Goal: Obtain resource: Obtain resource

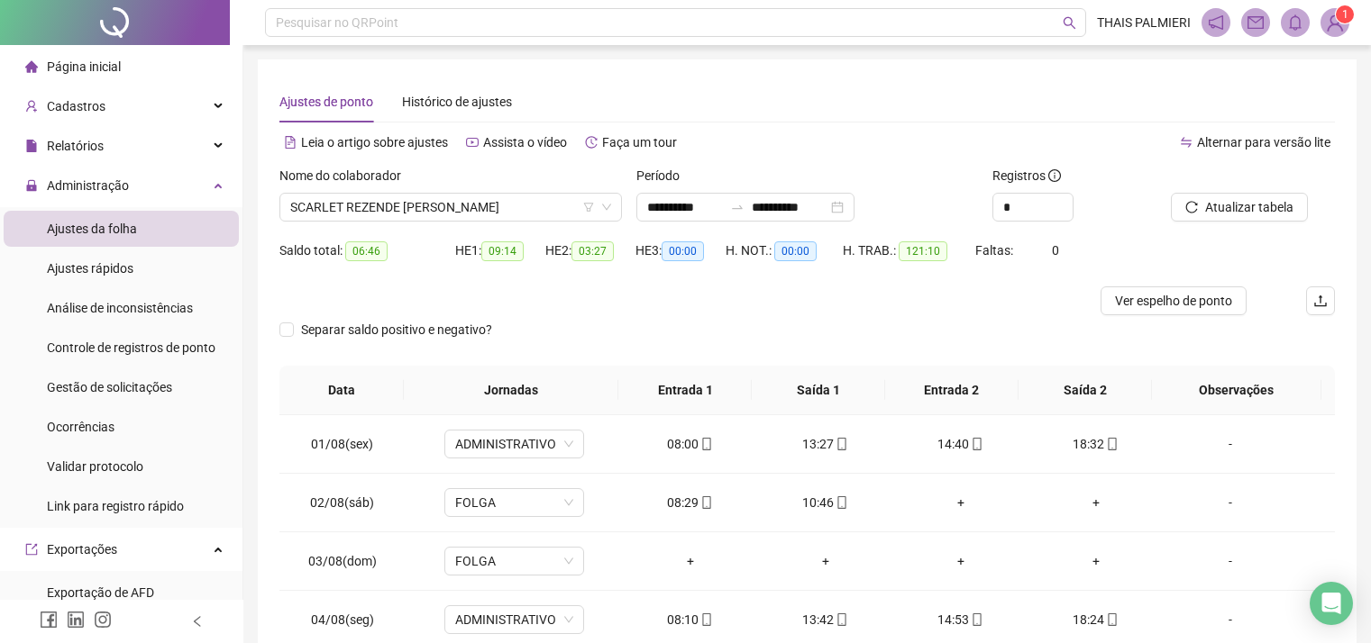
click at [1294, 23] on icon "bell" at bounding box center [1295, 22] width 16 height 16
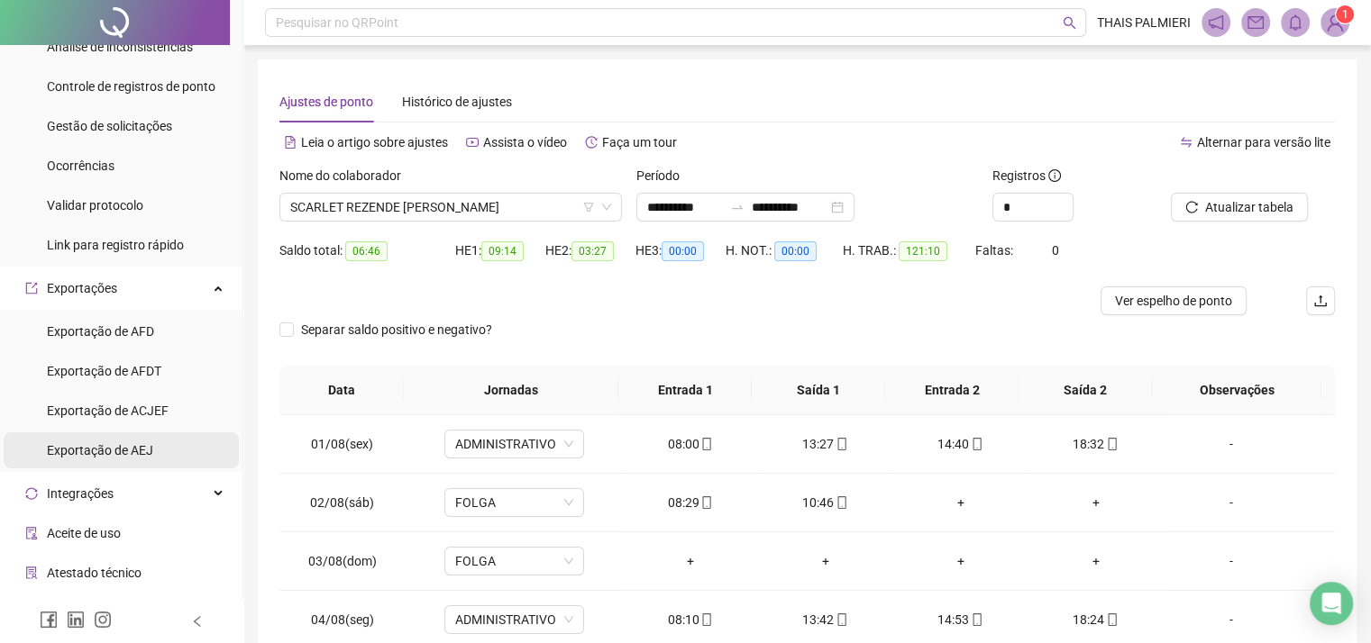
scroll to position [270, 0]
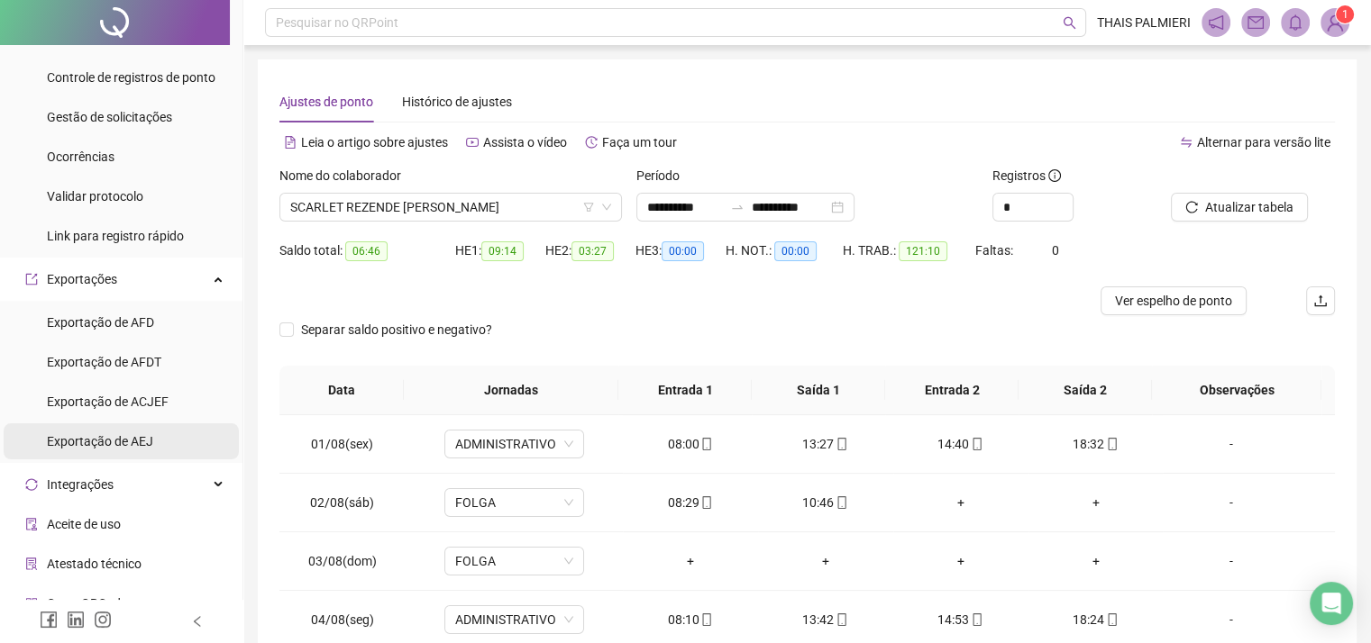
click at [141, 440] on span "Exportação de AEJ" at bounding box center [100, 441] width 106 height 14
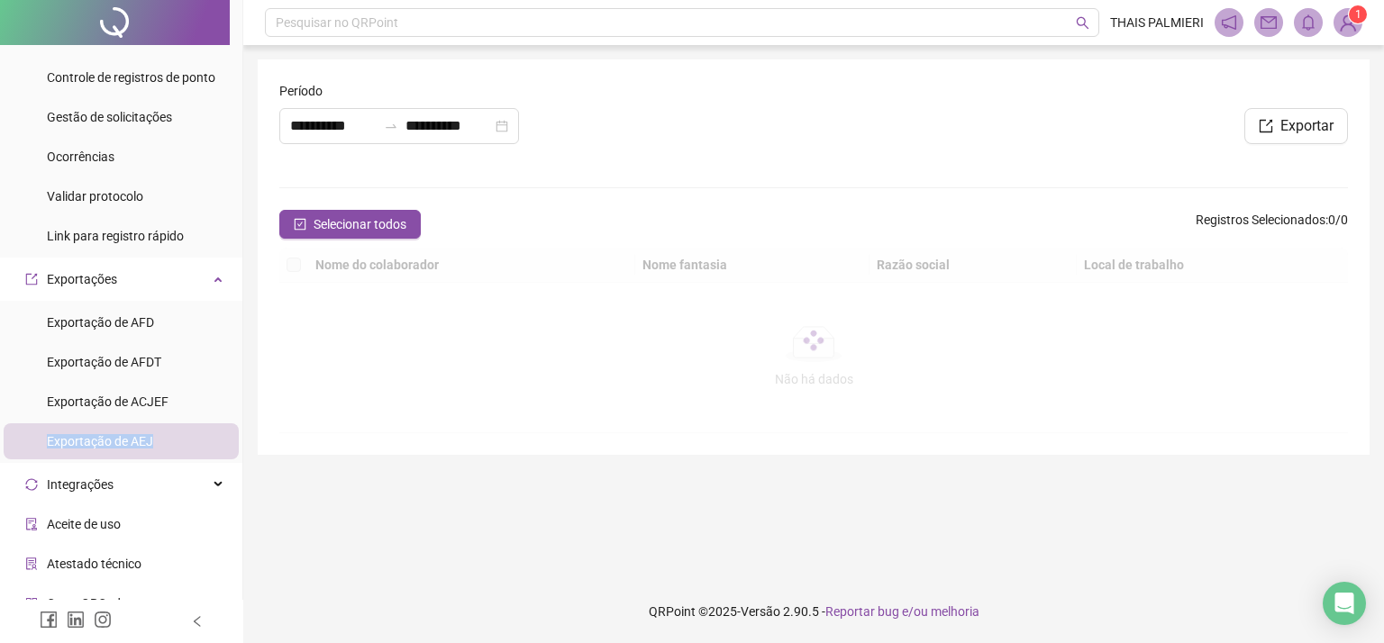
type input "**********"
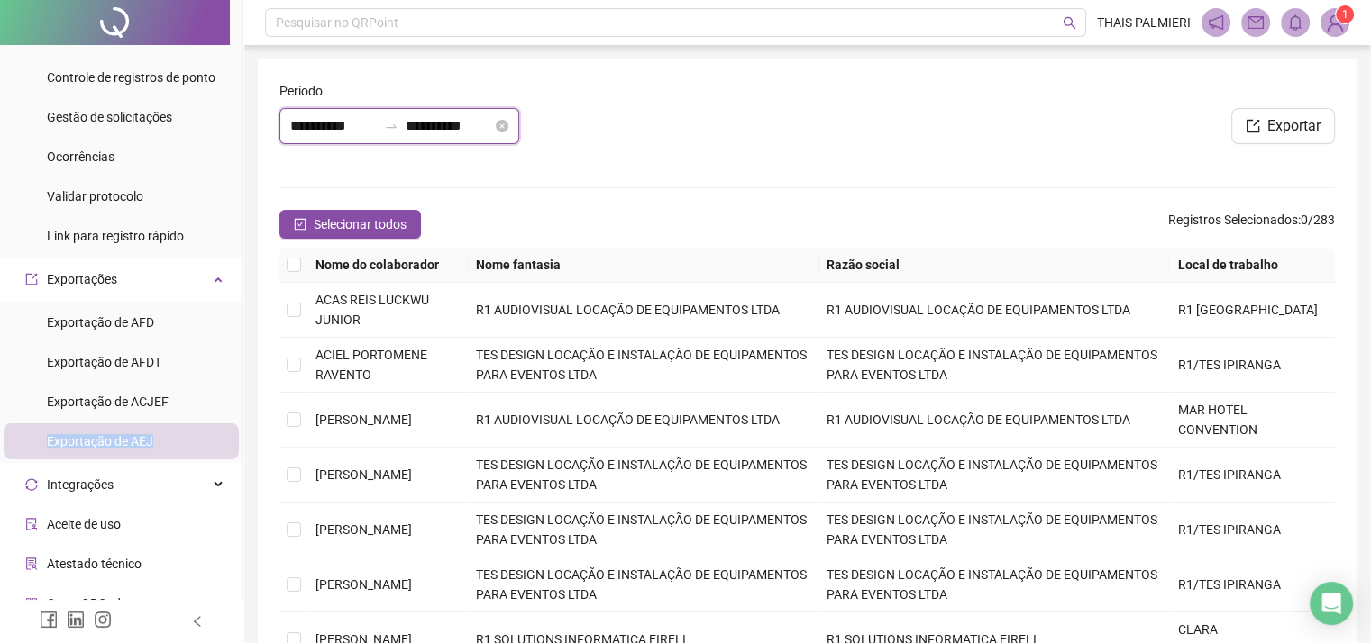
click at [324, 120] on input "**********" at bounding box center [333, 126] width 87 height 22
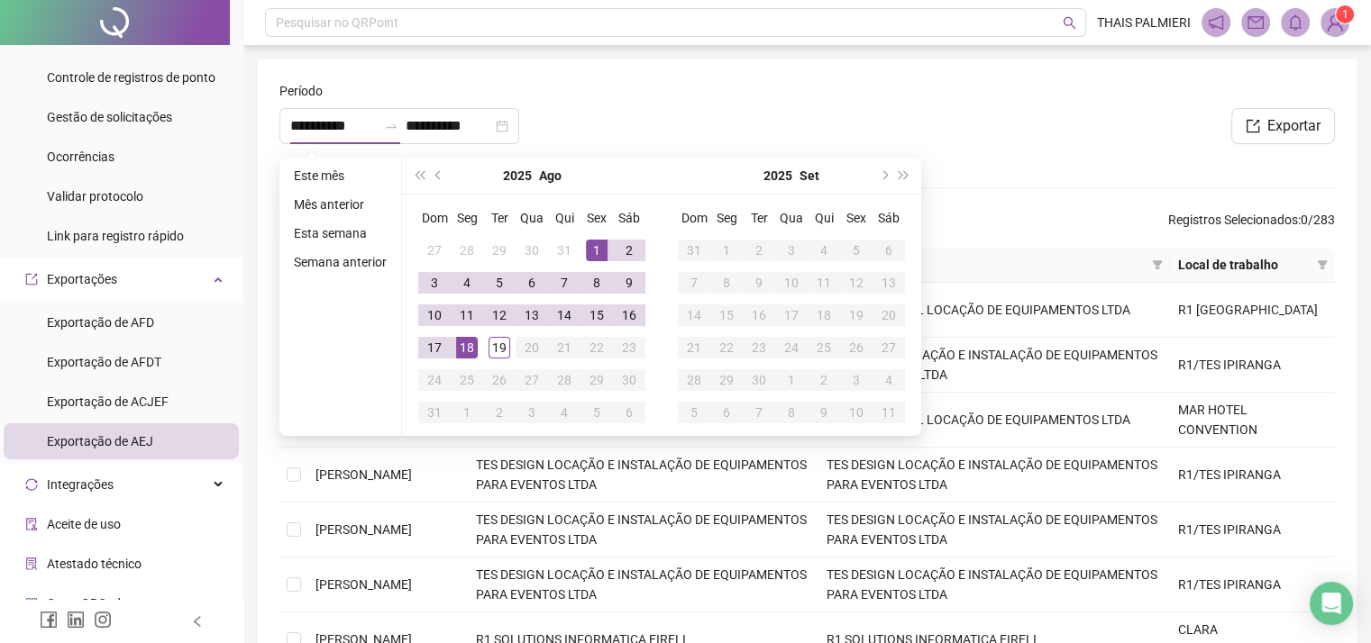
click at [713, 101] on div "Período" at bounding box center [543, 94] width 528 height 27
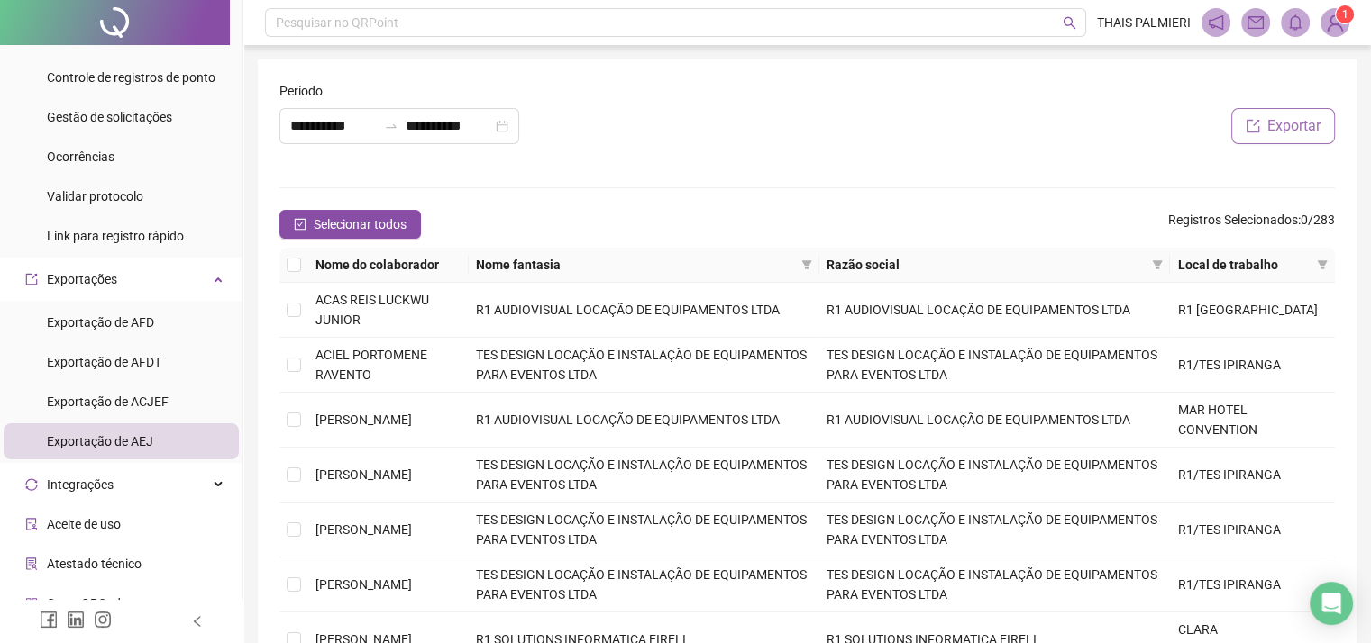
click at [1269, 141] on button "Exportar" at bounding box center [1283, 126] width 104 height 36
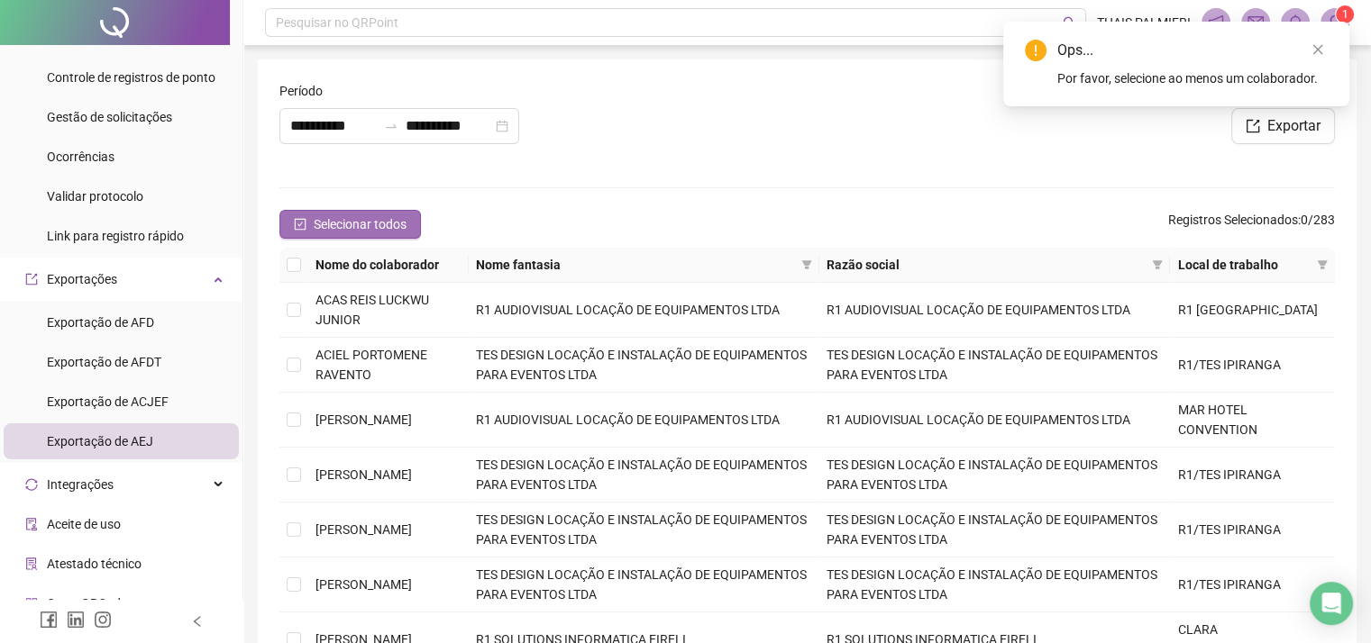
click at [310, 224] on button "Selecionar todos" at bounding box center [349, 224] width 141 height 29
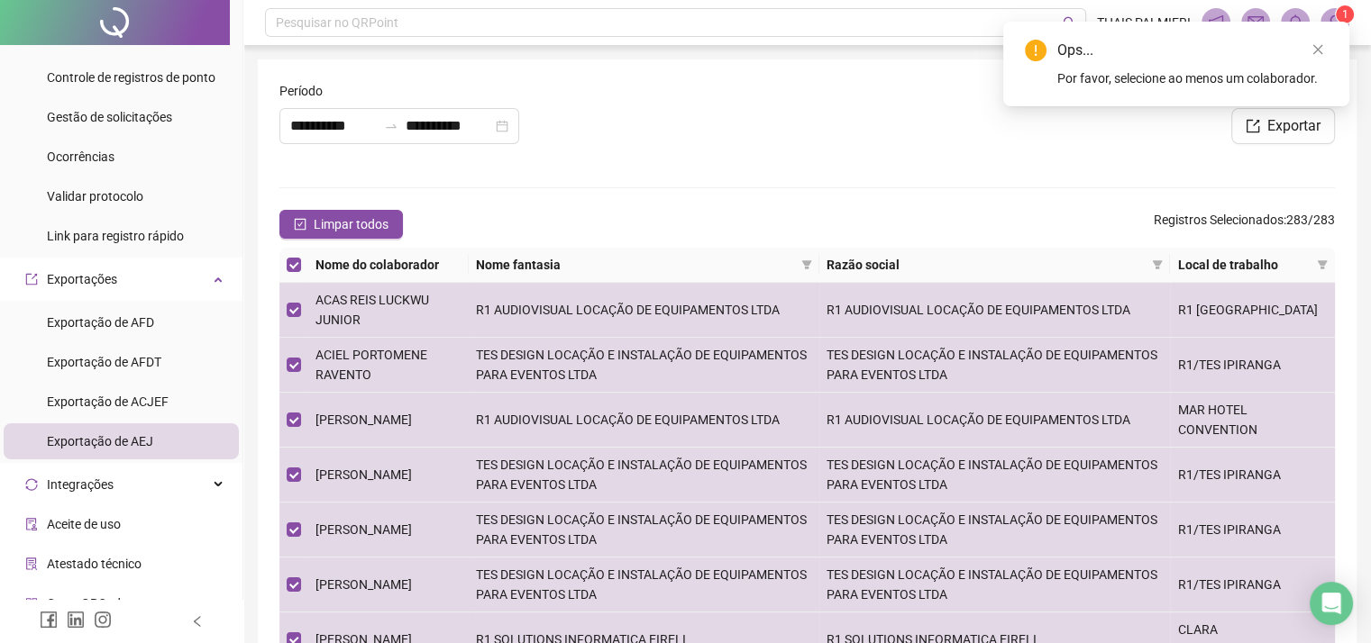
click at [999, 202] on form "**********" at bounding box center [806, 462] width 1055 height 762
click at [1328, 129] on button "Exportar" at bounding box center [1283, 126] width 104 height 36
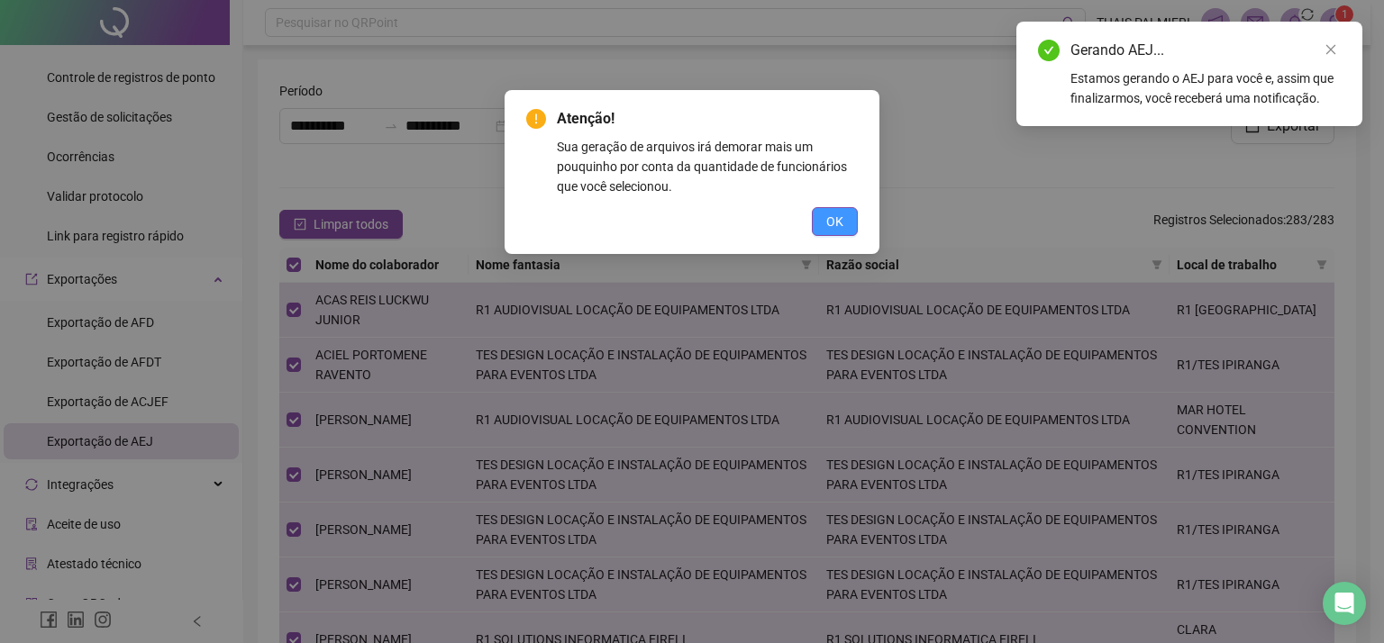
click at [833, 221] on span "OK" at bounding box center [834, 222] width 17 height 20
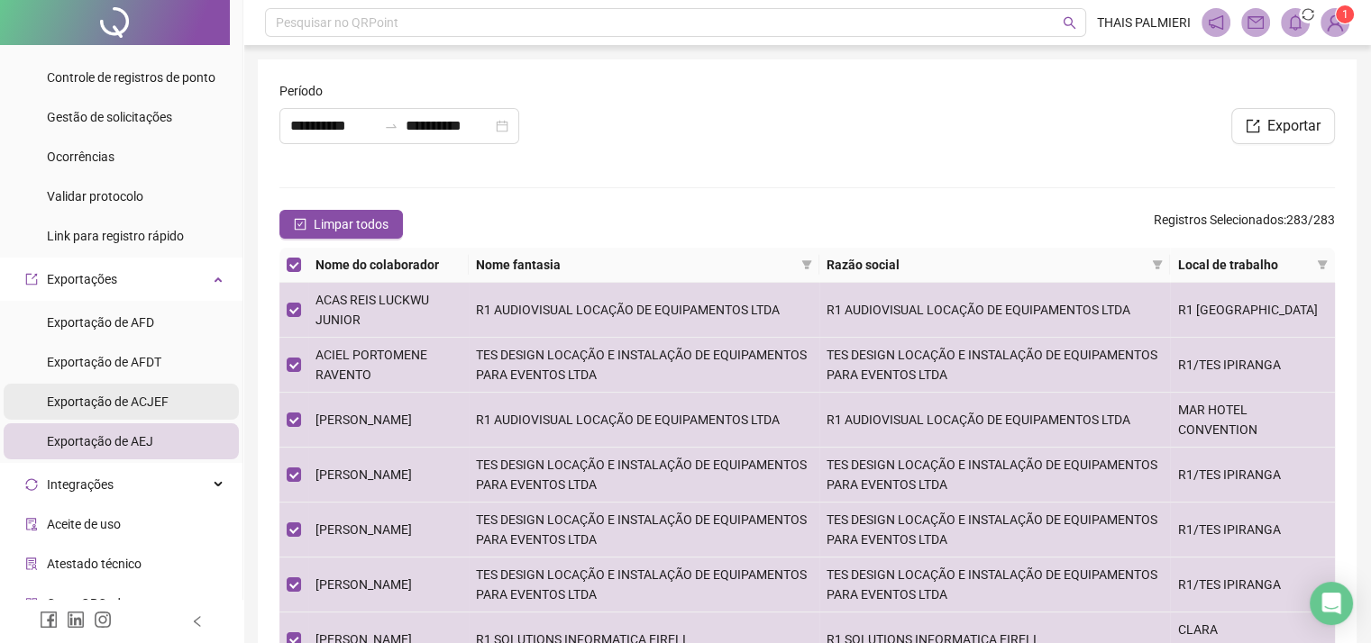
click at [129, 404] on span "Exportação de ACJEF" at bounding box center [108, 402] width 122 height 14
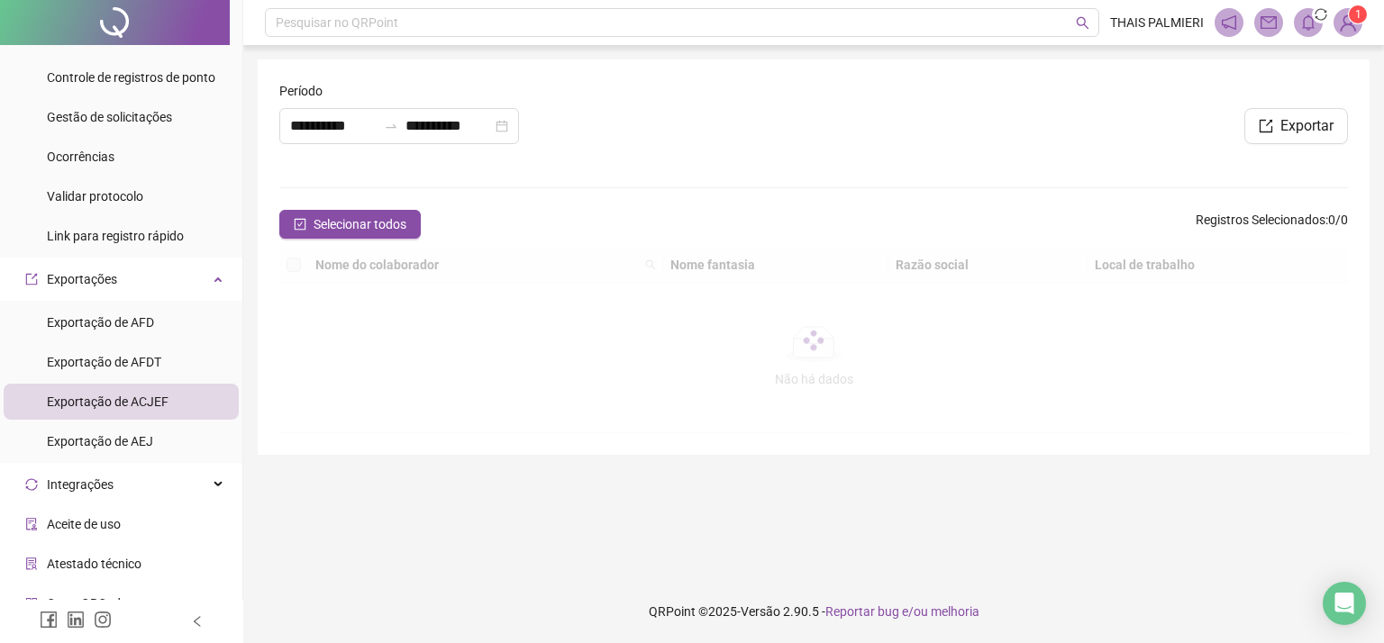
type input "**********"
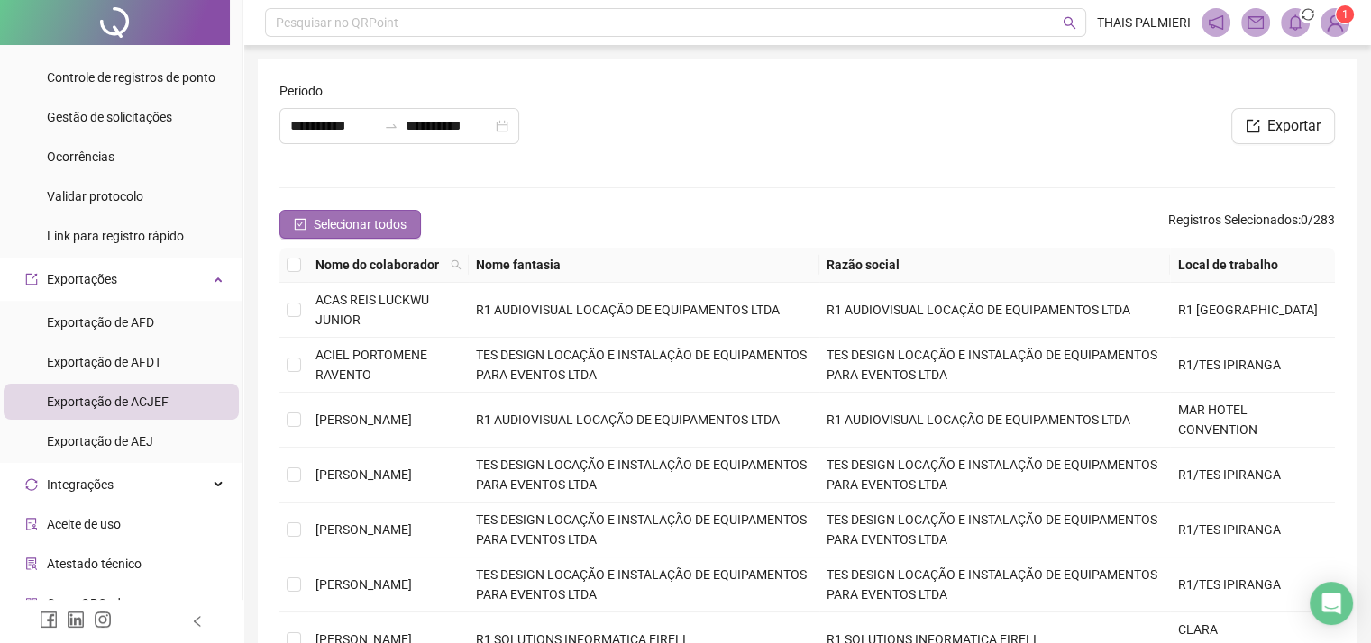
click at [316, 220] on span "Selecionar todos" at bounding box center [360, 224] width 93 height 20
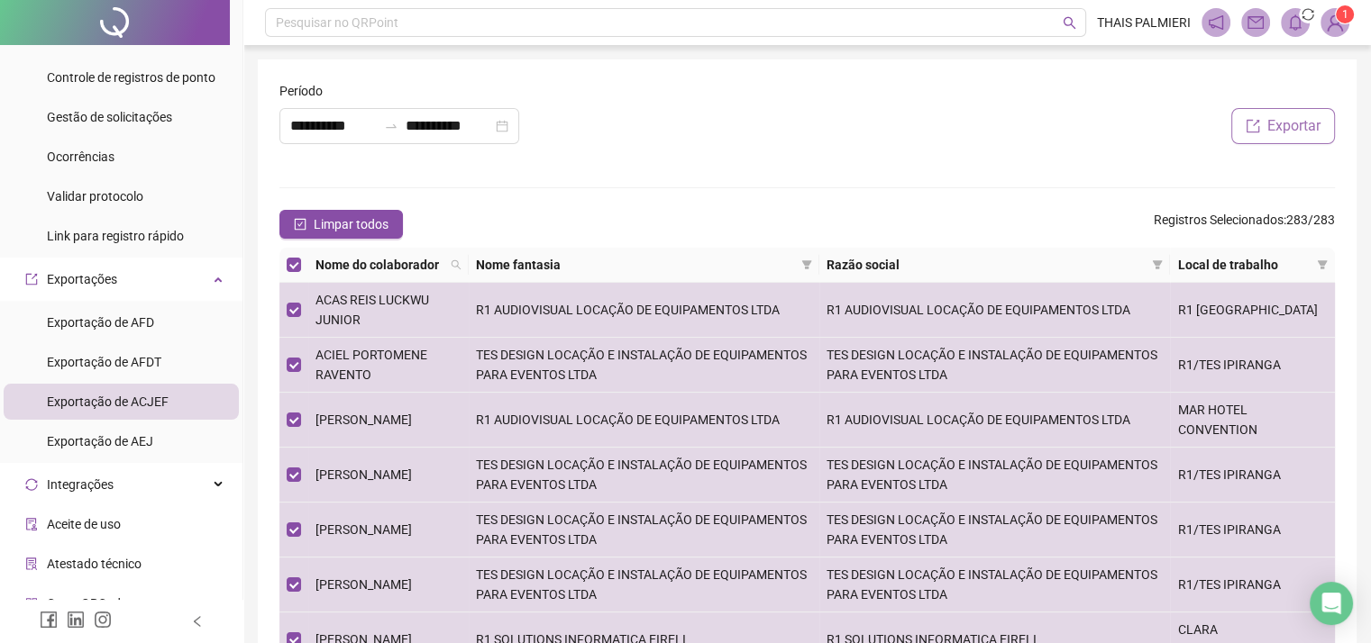
click at [1304, 123] on span "Exportar" at bounding box center [1293, 126] width 53 height 22
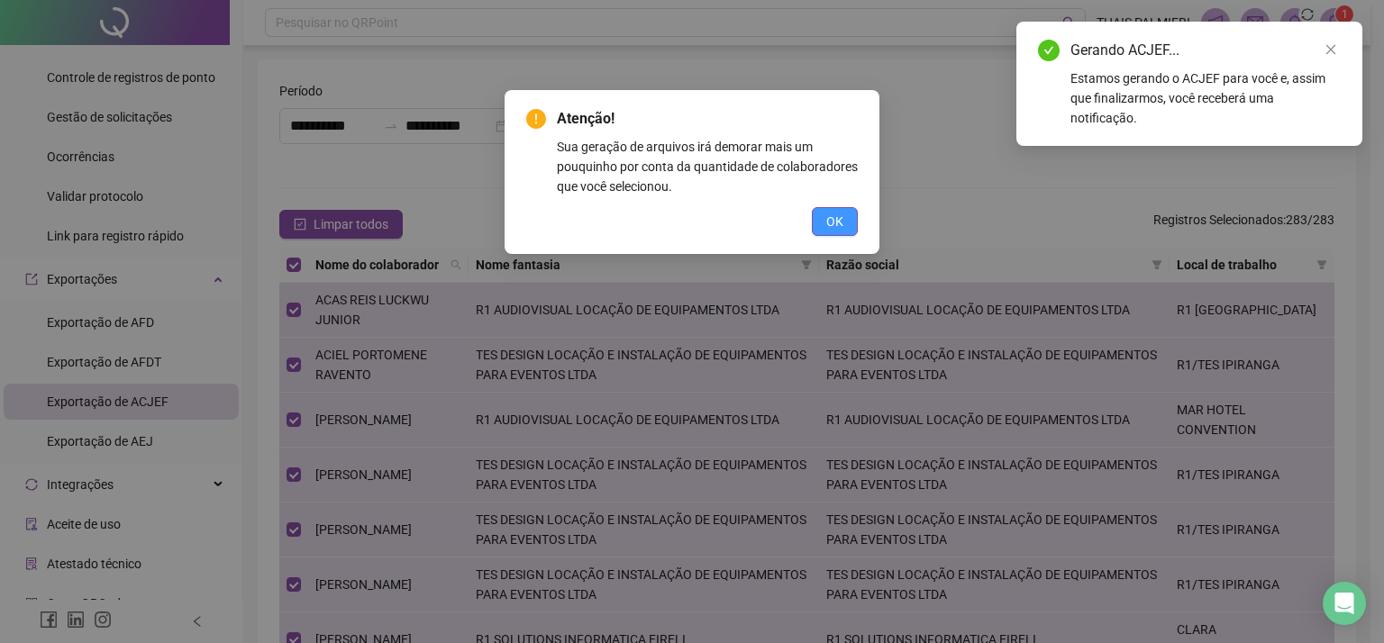
click at [842, 224] on span "OK" at bounding box center [834, 222] width 17 height 20
click at [842, 224] on div "Atenção! Sua geração de arquivos irá demorar mais um pouquinho por conta da qua…" at bounding box center [692, 321] width 1384 height 643
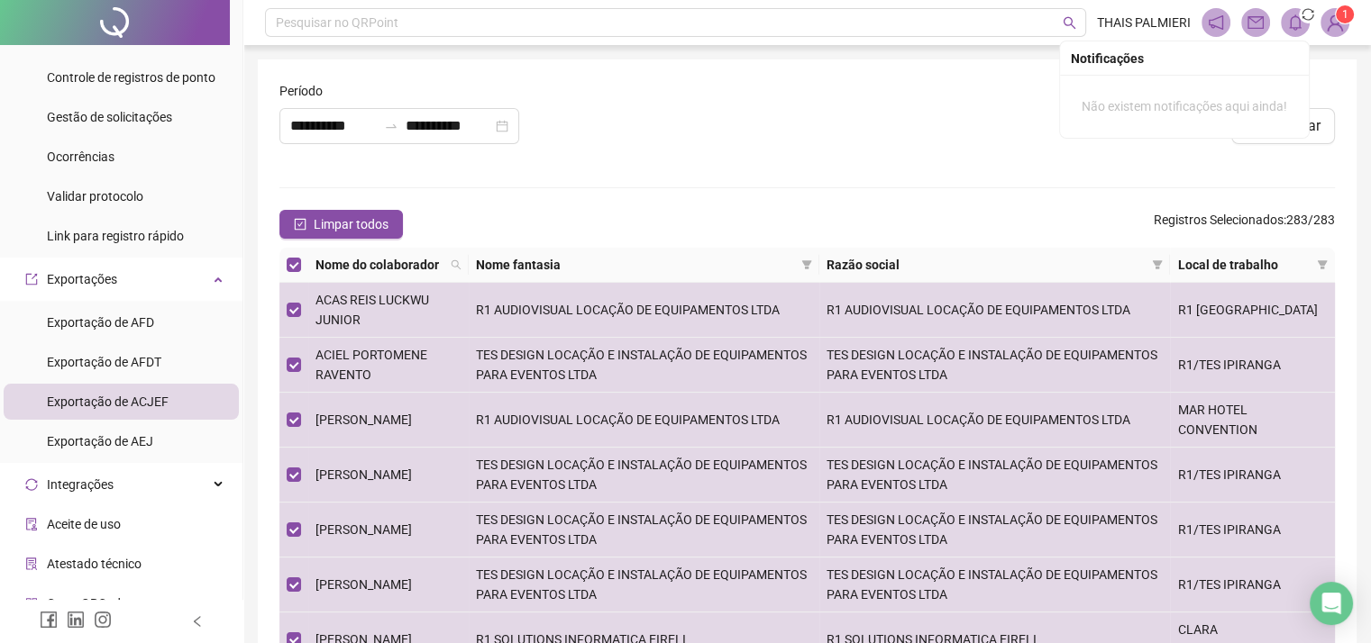
click at [1296, 19] on icon "bell" at bounding box center [1295, 22] width 16 height 16
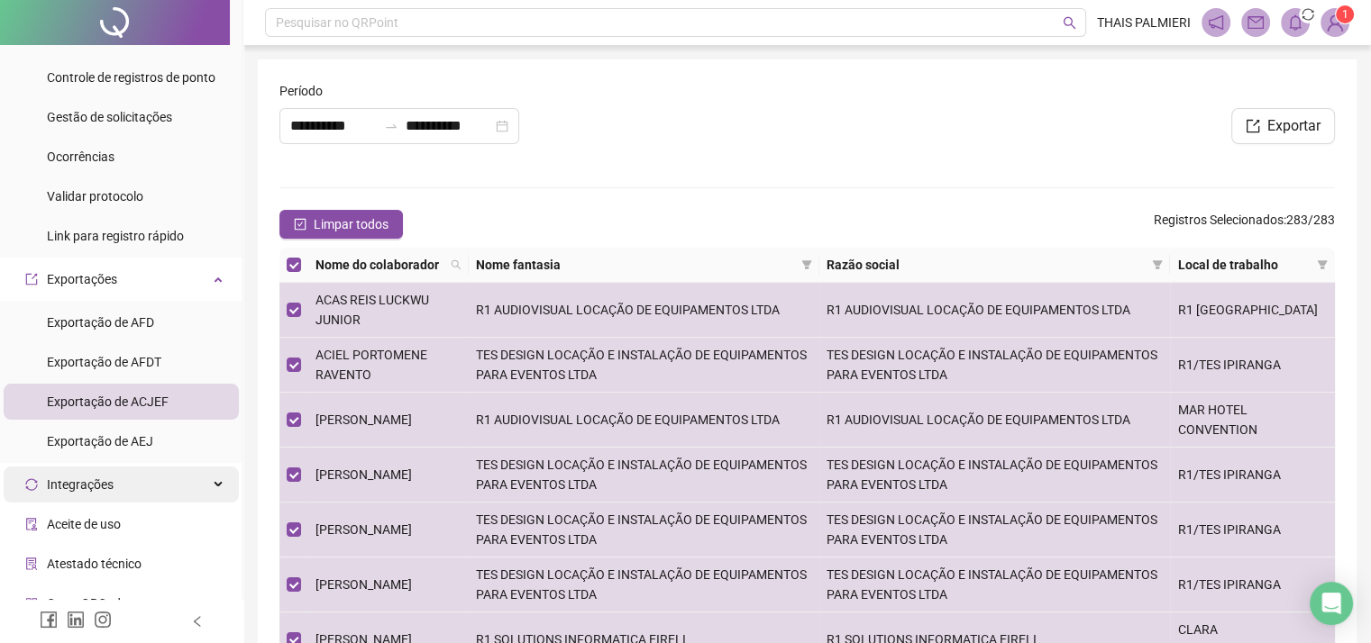
click at [170, 475] on div "Integrações" at bounding box center [121, 485] width 235 height 36
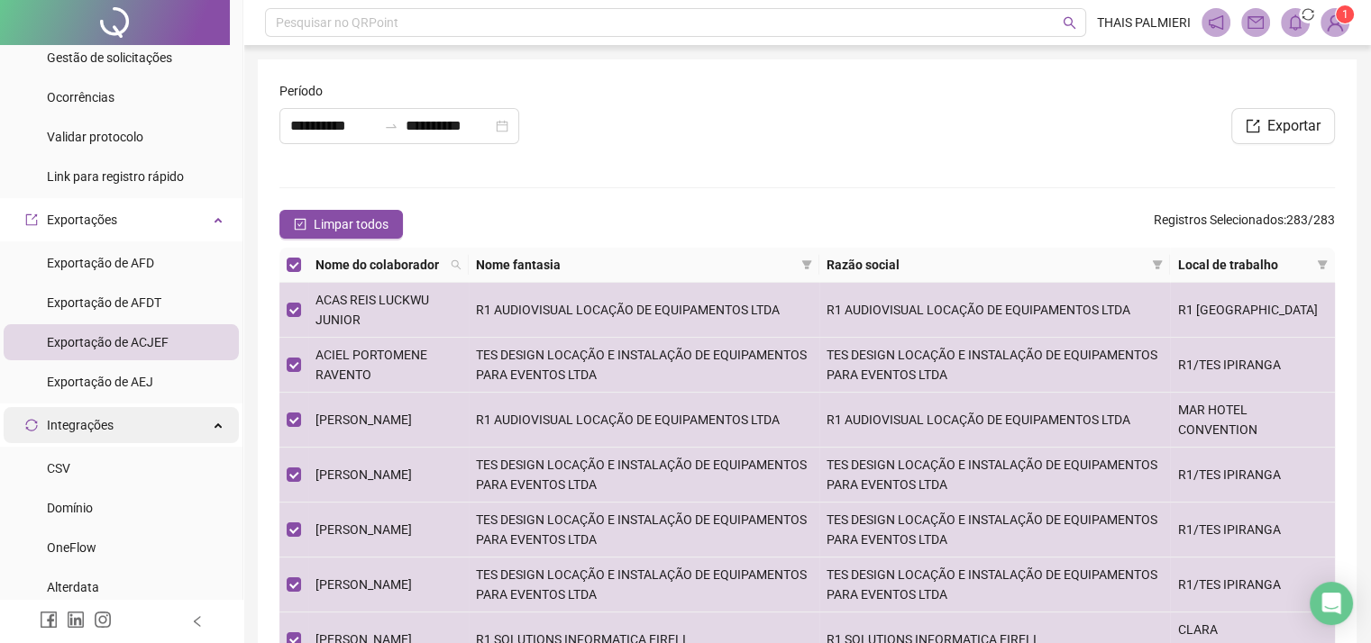
scroll to position [451, 0]
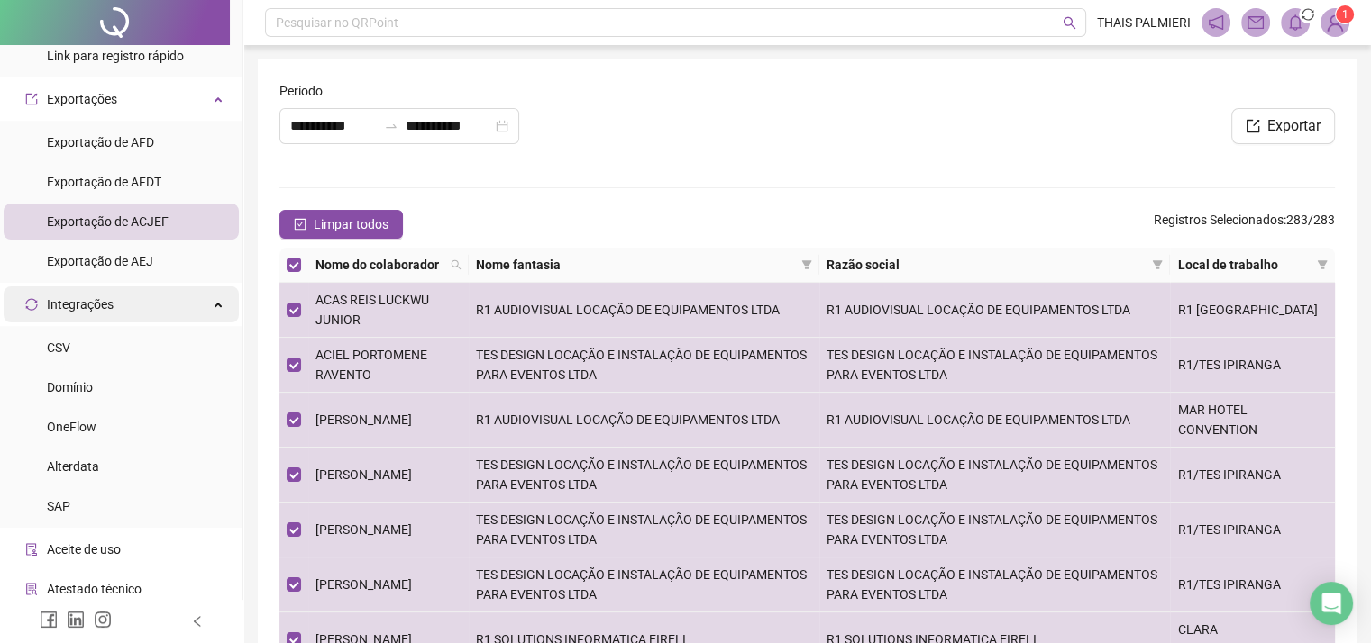
click at [180, 307] on div "Integrações" at bounding box center [121, 305] width 235 height 36
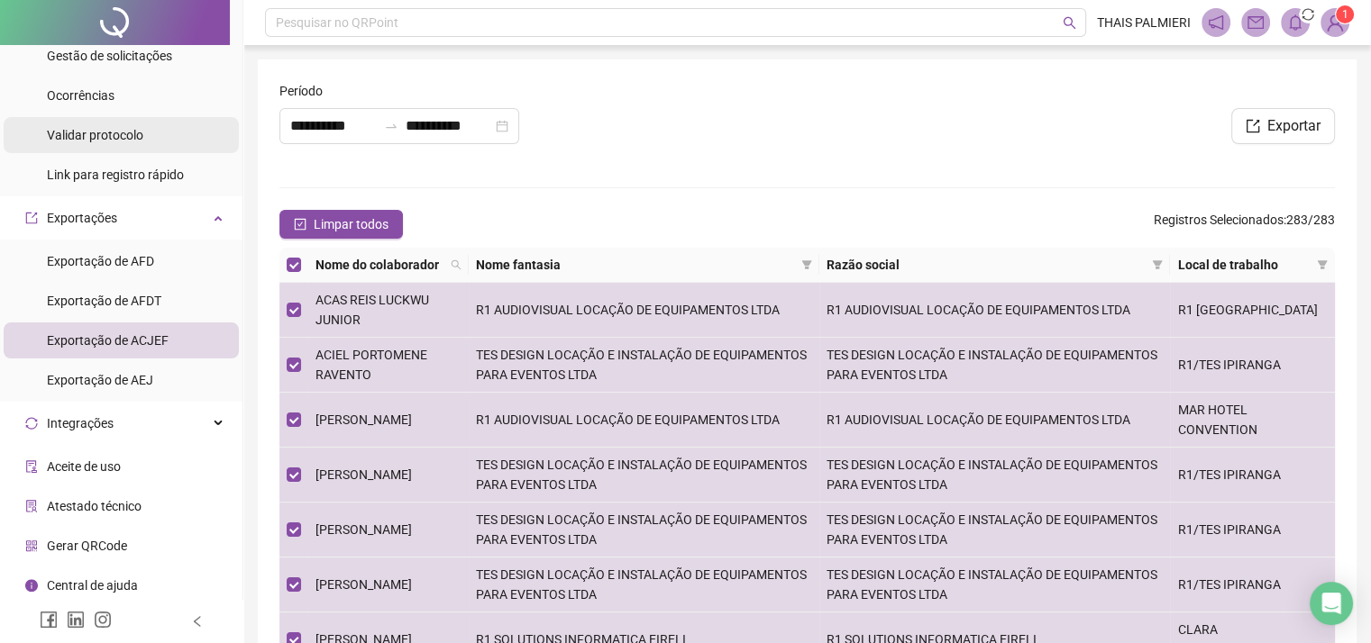
scroll to position [332, 0]
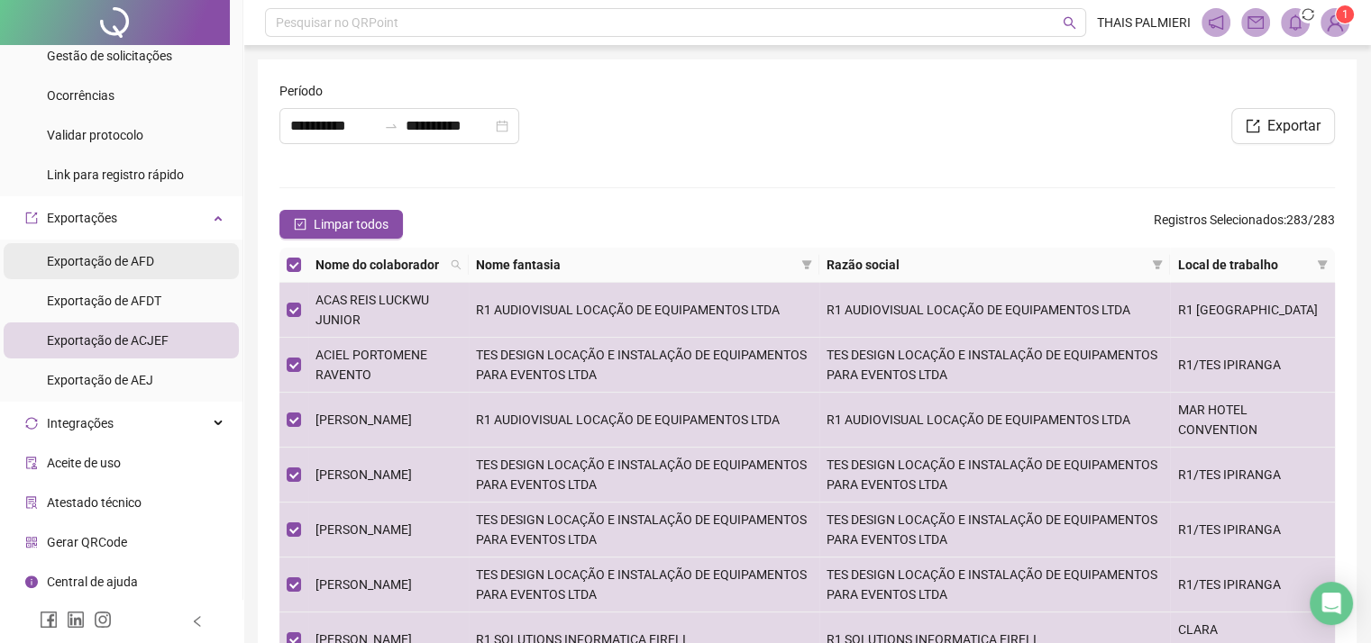
click at [180, 260] on li "Exportação de AFD" at bounding box center [121, 261] width 235 height 36
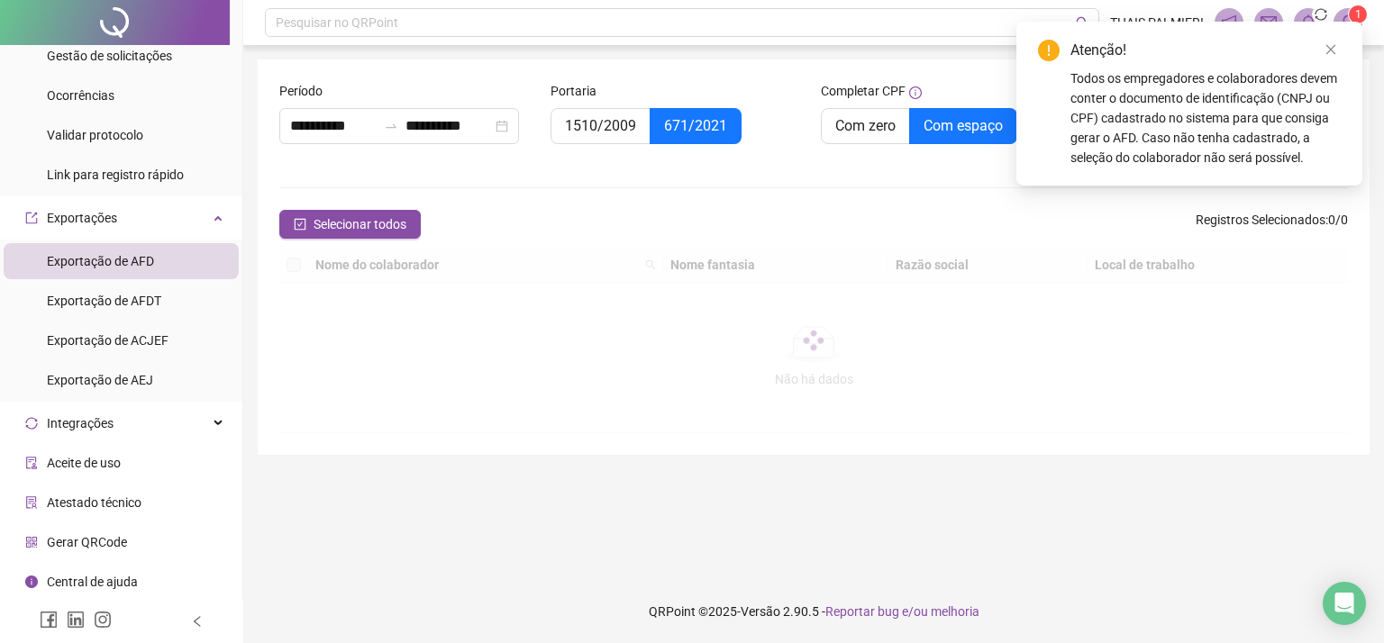
type input "**********"
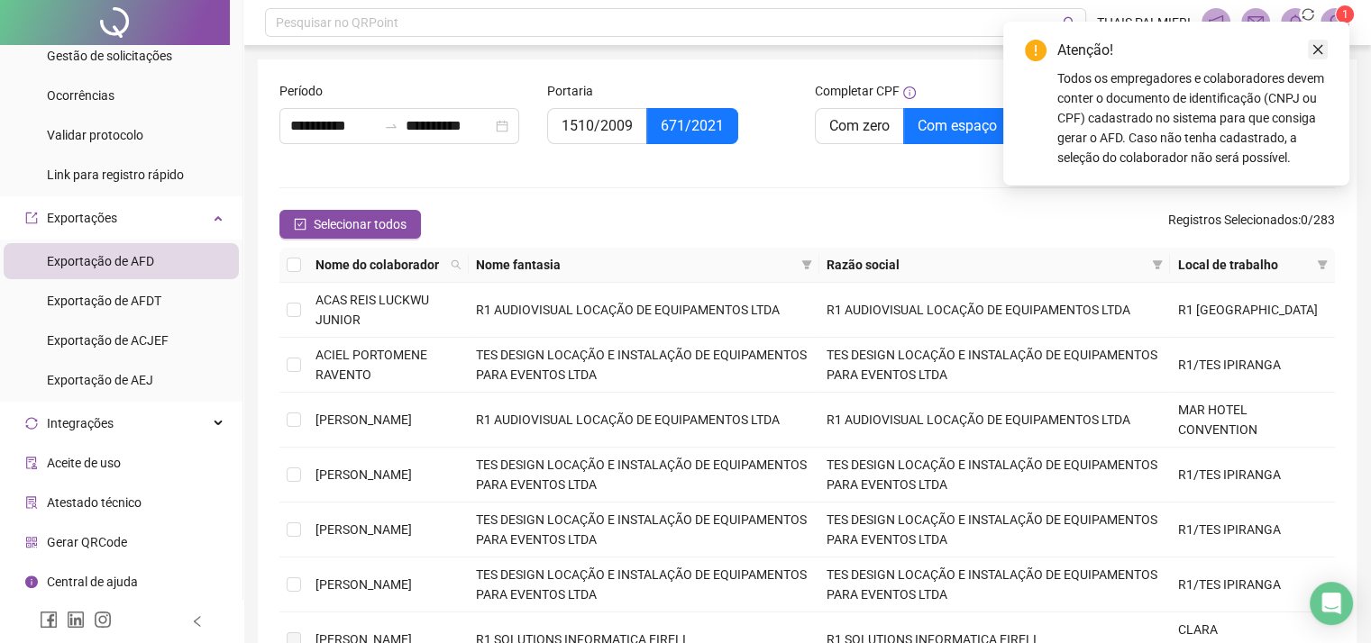
click at [1326, 44] on link "Close" at bounding box center [1318, 50] width 20 height 20
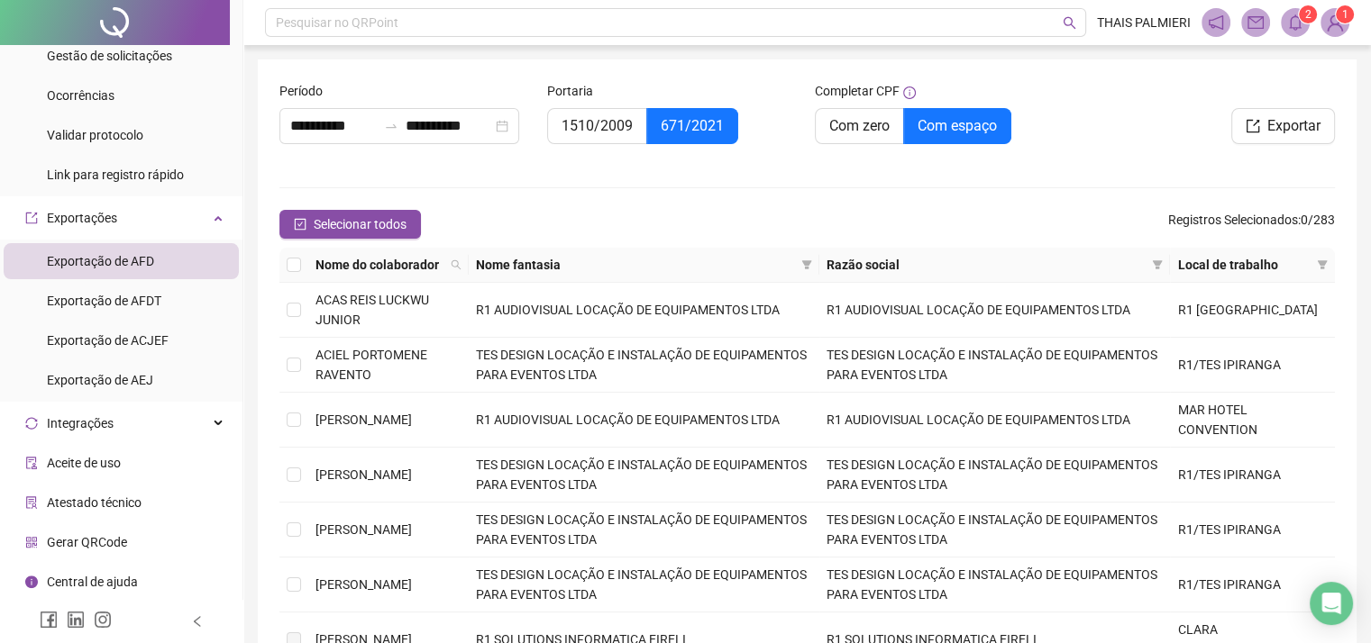
click at [1294, 24] on icon "bell" at bounding box center [1295, 22] width 16 height 16
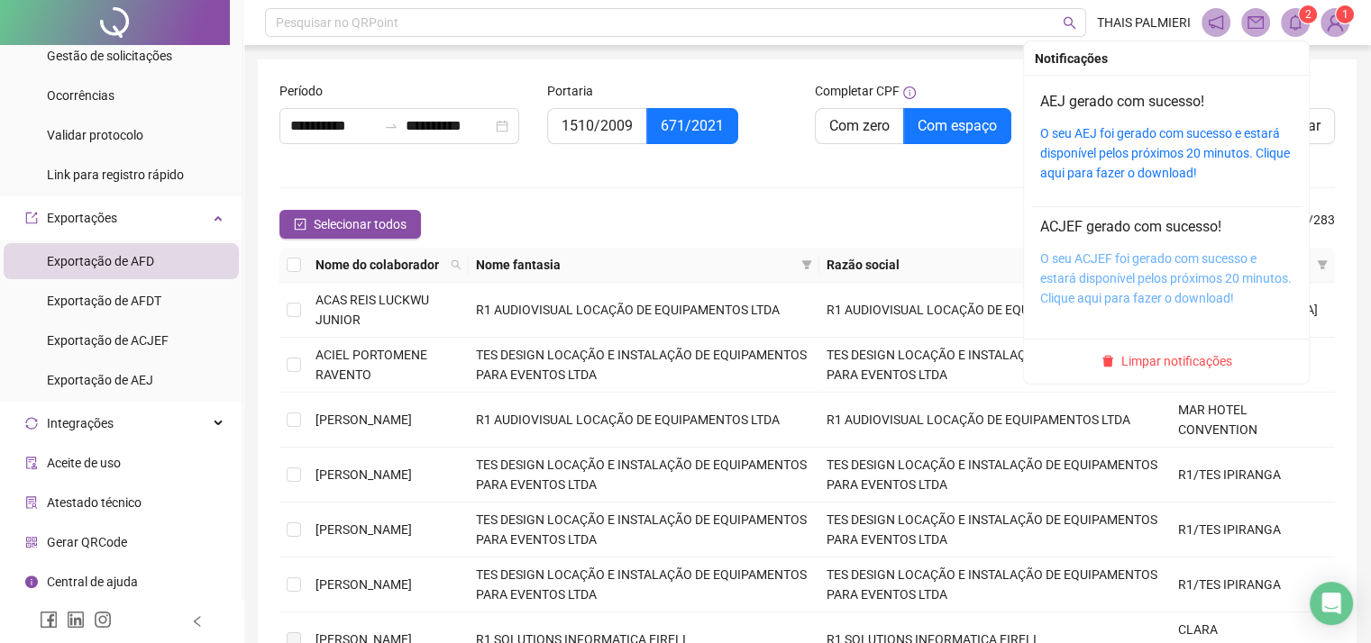
click at [1141, 261] on link "O seu ACJEF foi gerado com sucesso e estará disponível pelos próximos 20 minuto…" at bounding box center [1165, 278] width 251 height 54
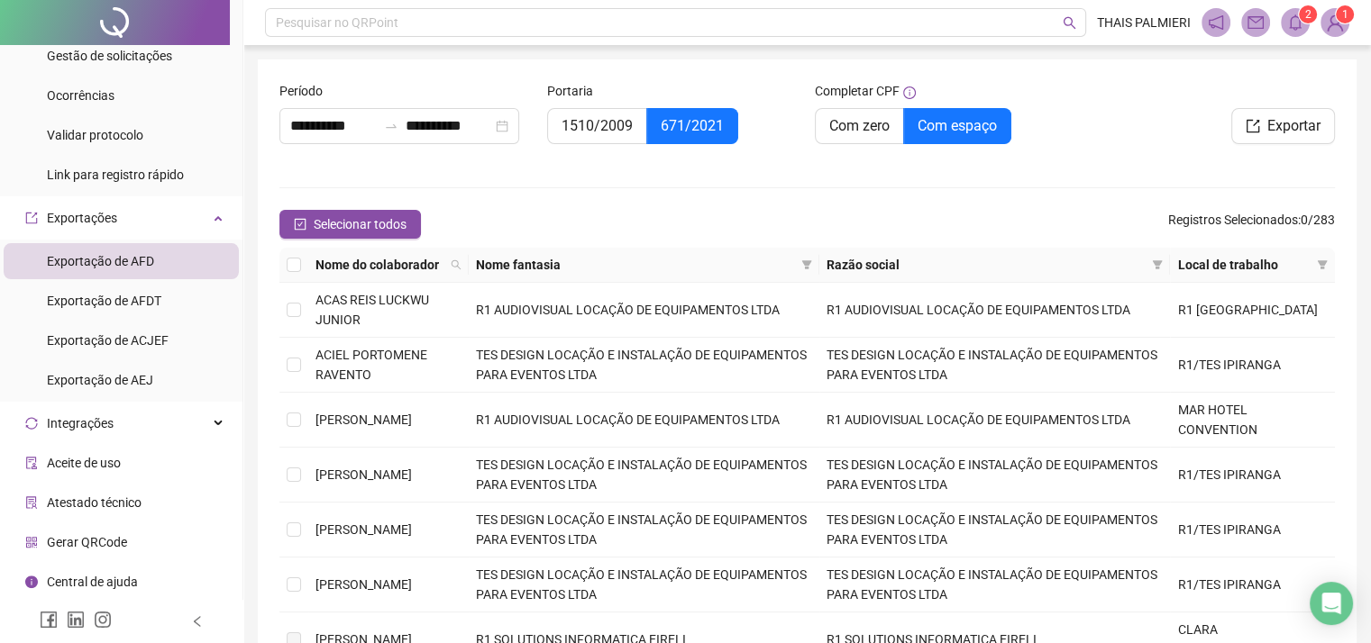
click at [1294, 26] on icon "bell" at bounding box center [1295, 22] width 16 height 16
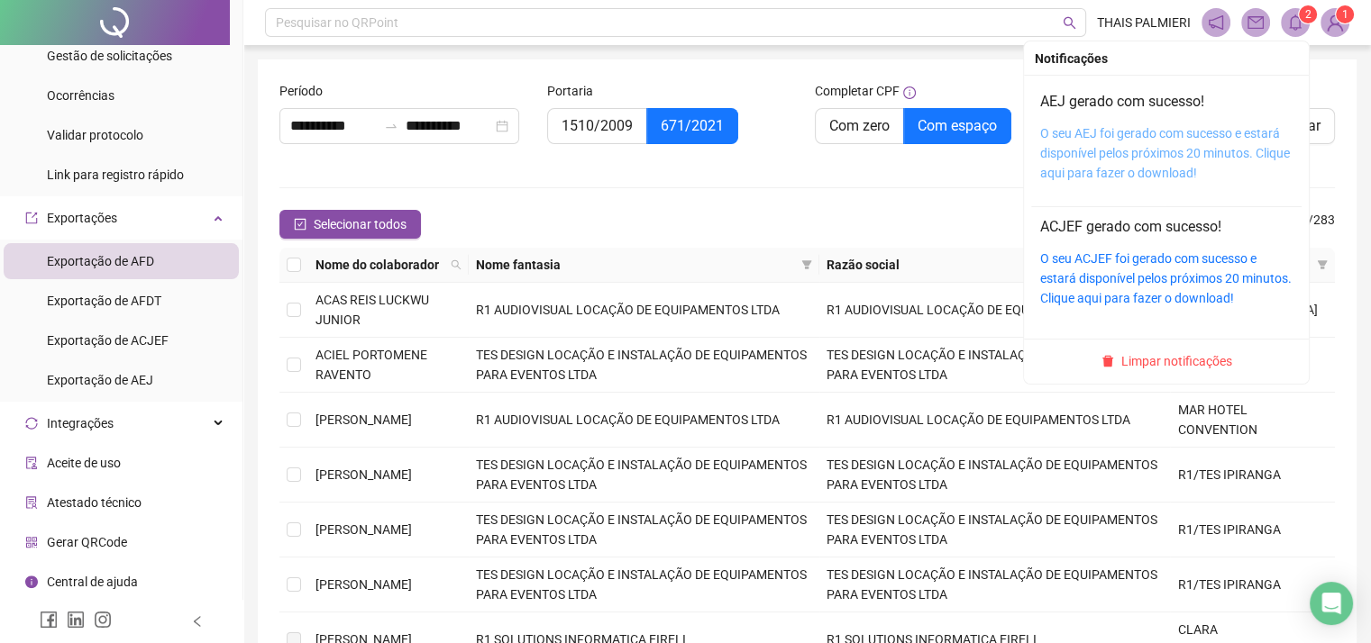
click at [1164, 152] on link "O seu AEJ foi gerado com sucesso e estará disponível pelos próximos 20 minutos.…" at bounding box center [1165, 153] width 250 height 54
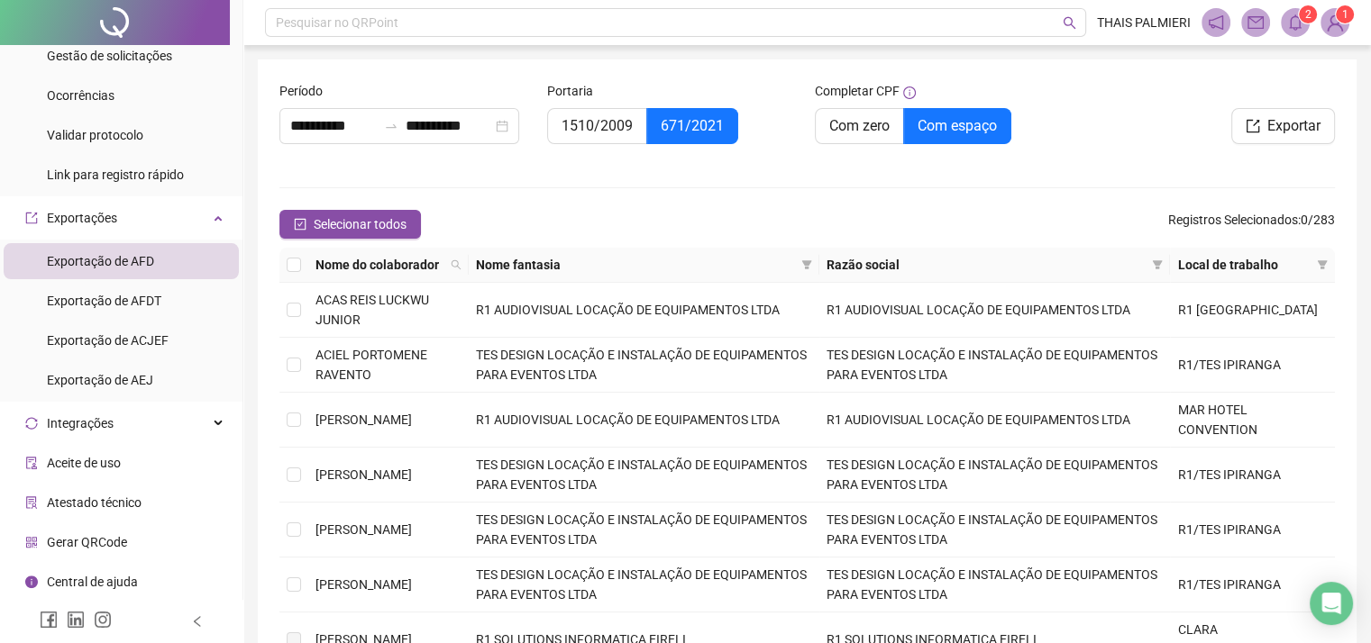
click at [1292, 27] on icon "bell" at bounding box center [1295, 22] width 13 height 16
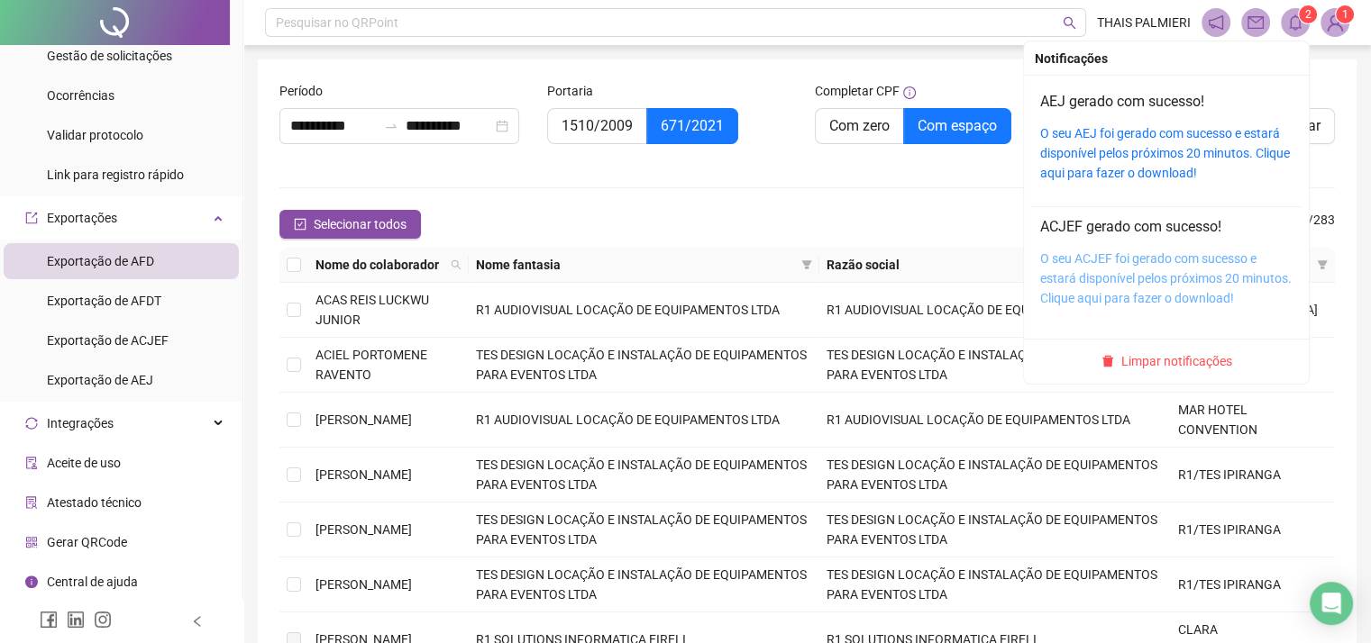
click at [1147, 265] on link "O seu ACJEF foi gerado com sucesso e estará disponível pelos próximos 20 minuto…" at bounding box center [1165, 278] width 251 height 54
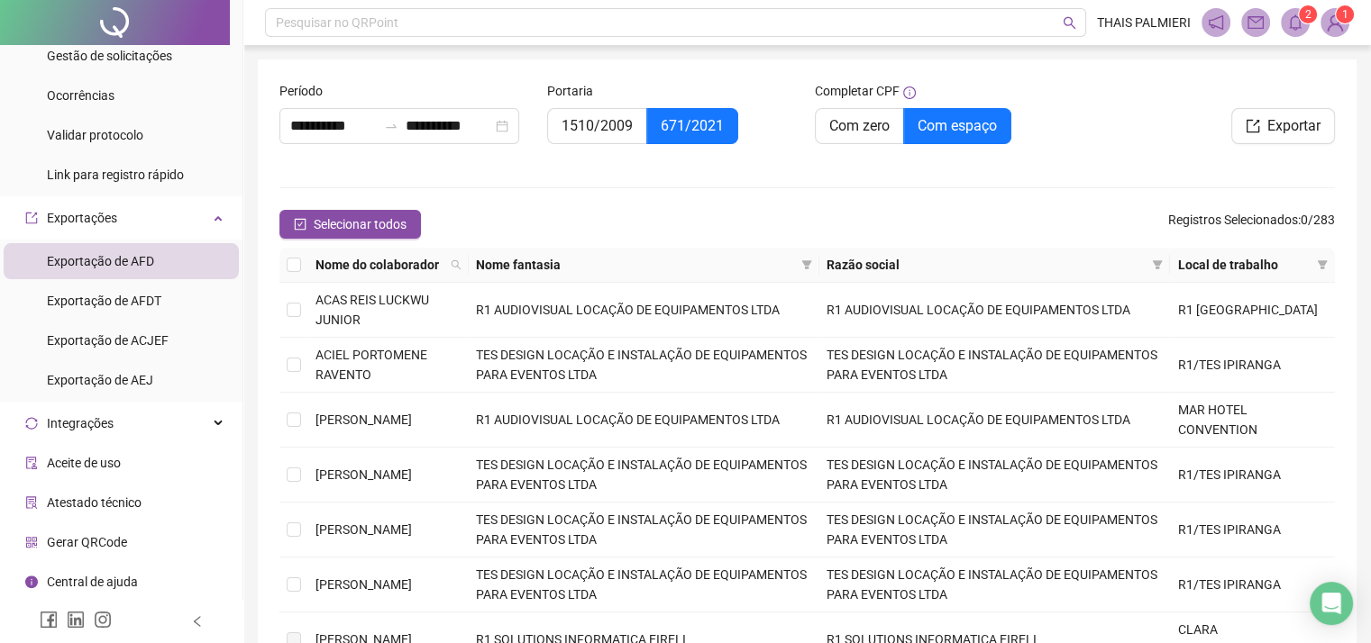
drag, startPoint x: 1306, startPoint y: 80, endPoint x: 1298, endPoint y: 74, distance: 10.3
click at [1298, 74] on div "**********" at bounding box center [807, 462] width 1099 height 806
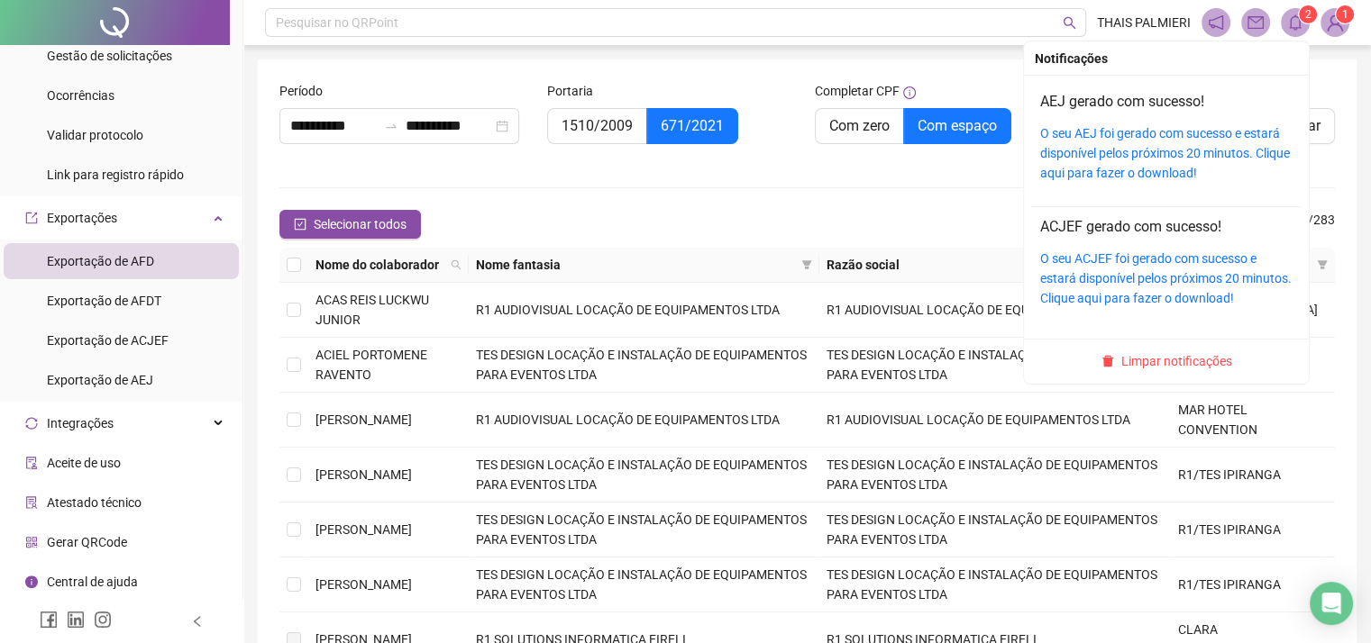
click at [1291, 15] on icon "bell" at bounding box center [1295, 22] width 16 height 16
click at [1172, 162] on div "O seu AEJ foi gerado com sucesso e estará disponível pelos próximos 20 minutos.…" at bounding box center [1166, 152] width 252 height 59
click at [1184, 178] on link "O seu AEJ foi gerado com sucesso e estará disponível pelos próximos 20 minutos.…" at bounding box center [1165, 153] width 250 height 54
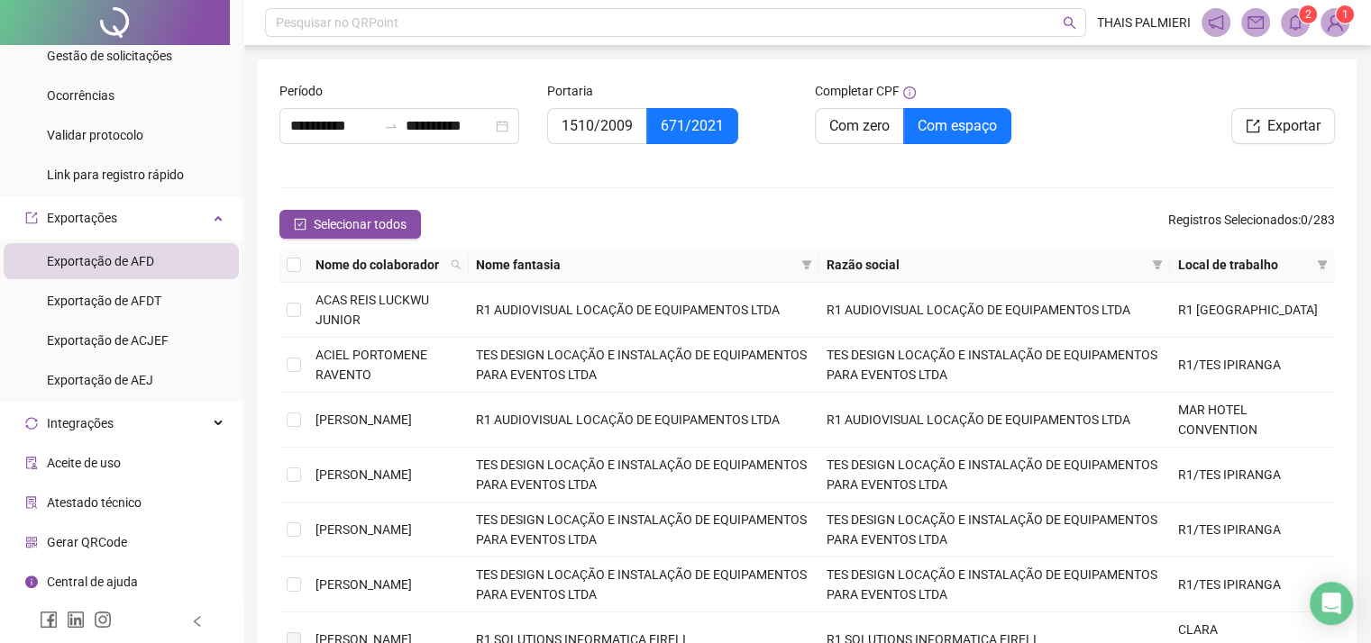
click at [1298, 18] on icon "bell" at bounding box center [1295, 22] width 13 height 16
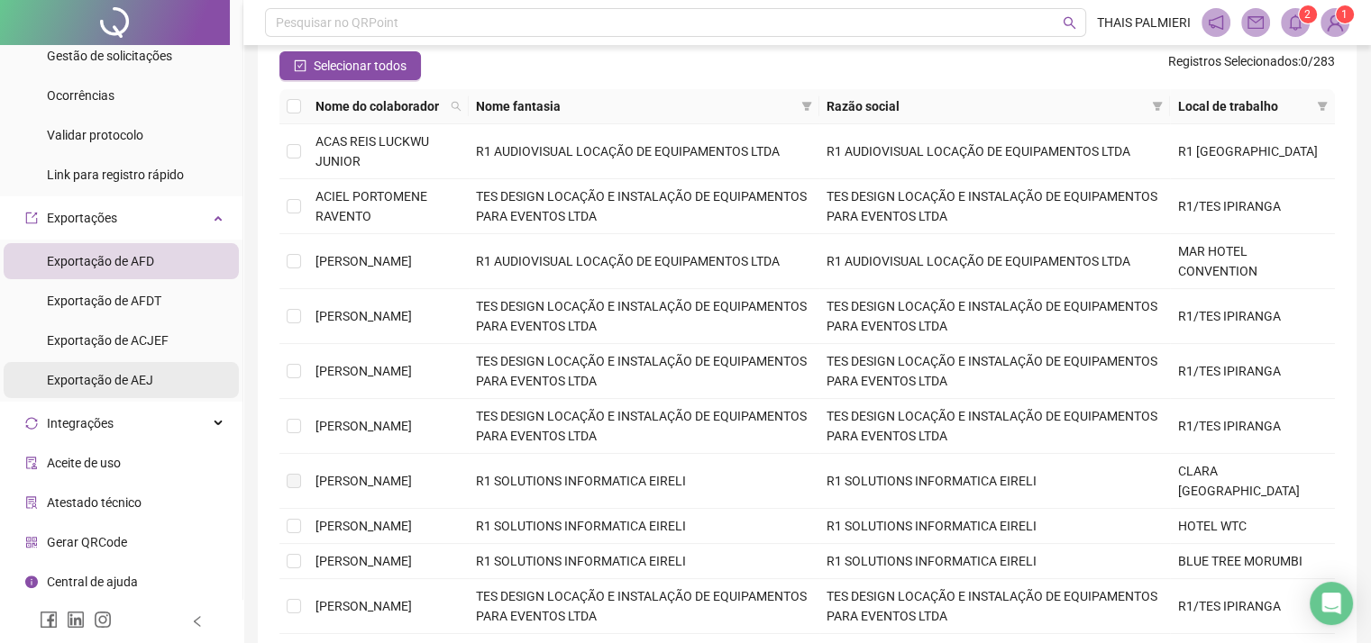
scroll to position [159, 0]
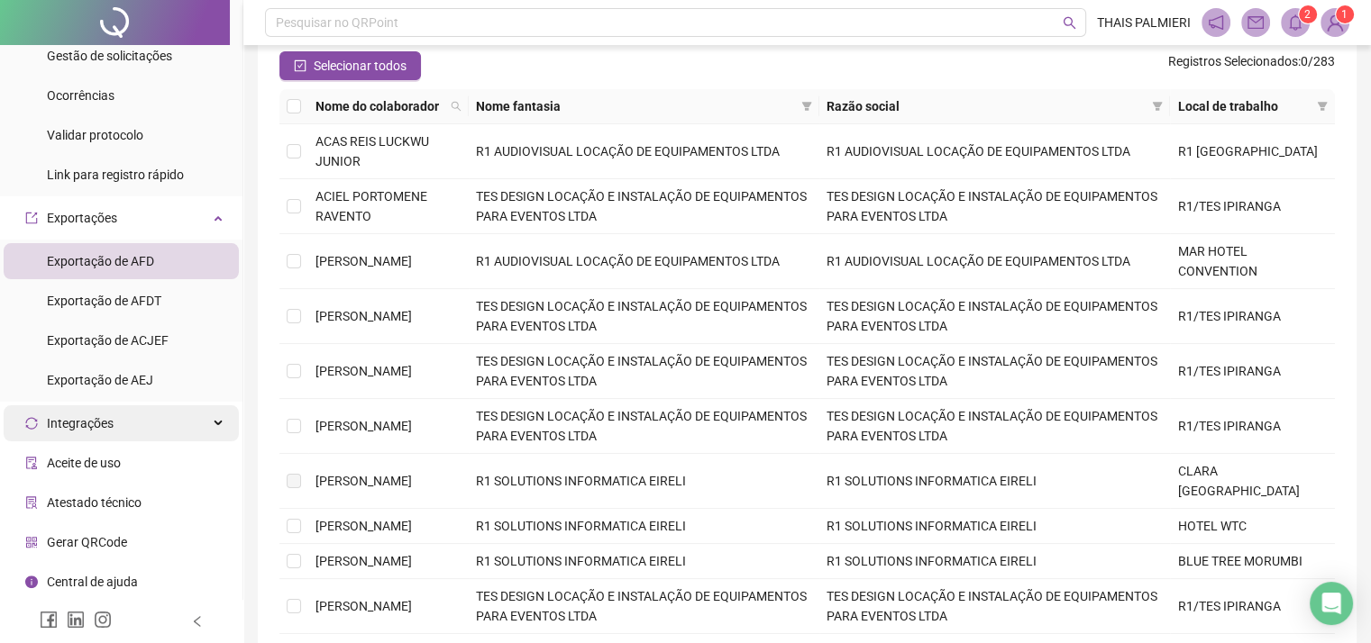
click at [139, 433] on div "Integrações" at bounding box center [121, 424] width 235 height 36
click at [138, 433] on div "Integrações" at bounding box center [121, 424] width 235 height 36
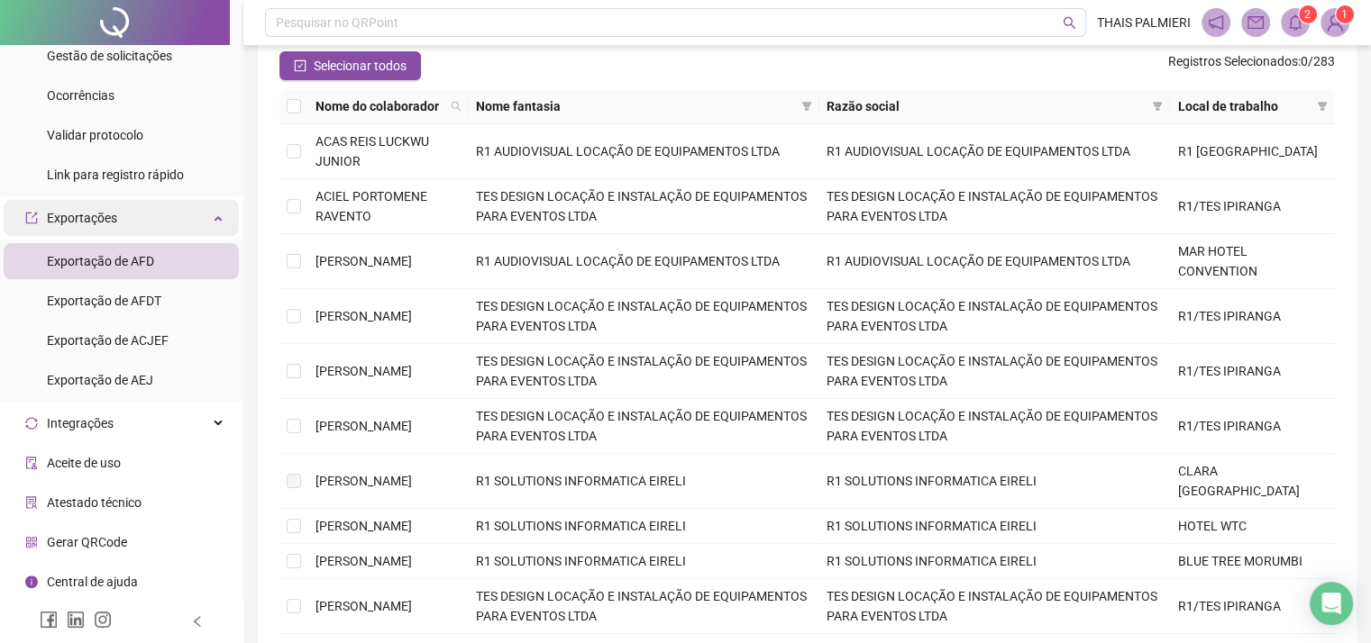
click at [155, 221] on div "Exportações" at bounding box center [121, 218] width 235 height 36
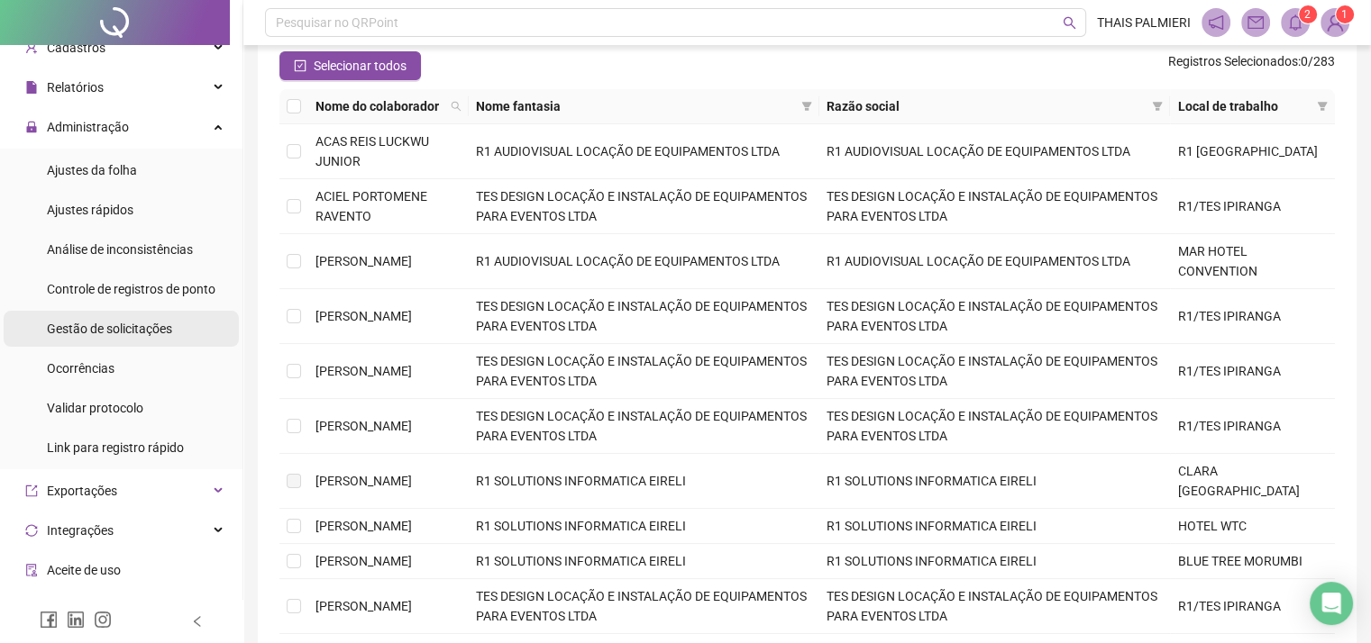
scroll to position [0, 0]
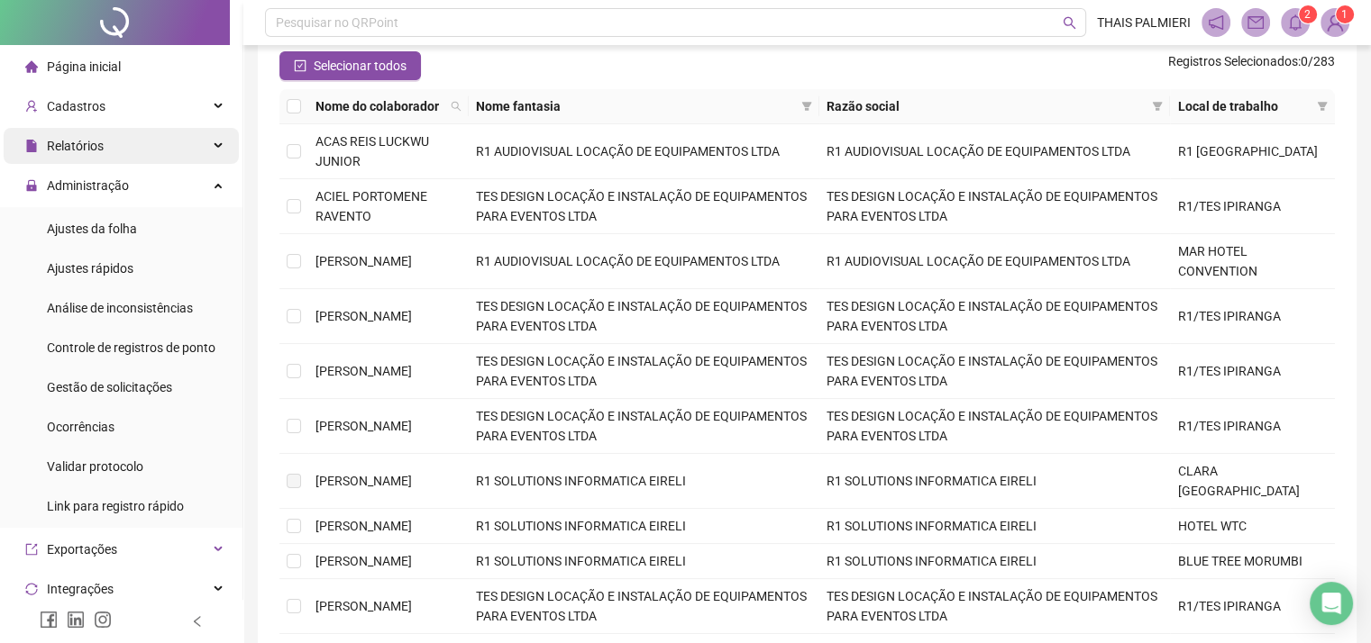
click at [171, 145] on div "Relatórios" at bounding box center [121, 146] width 235 height 36
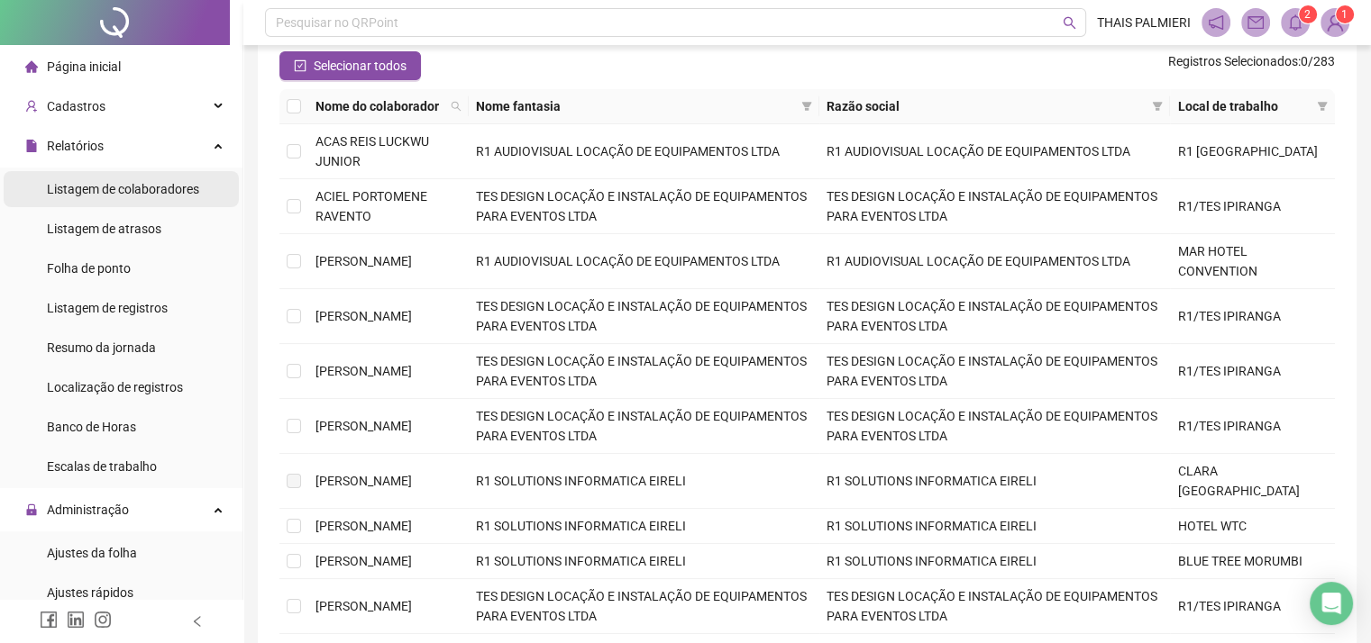
click at [142, 188] on span "Listagem de colaboradores" at bounding box center [123, 189] width 152 height 14
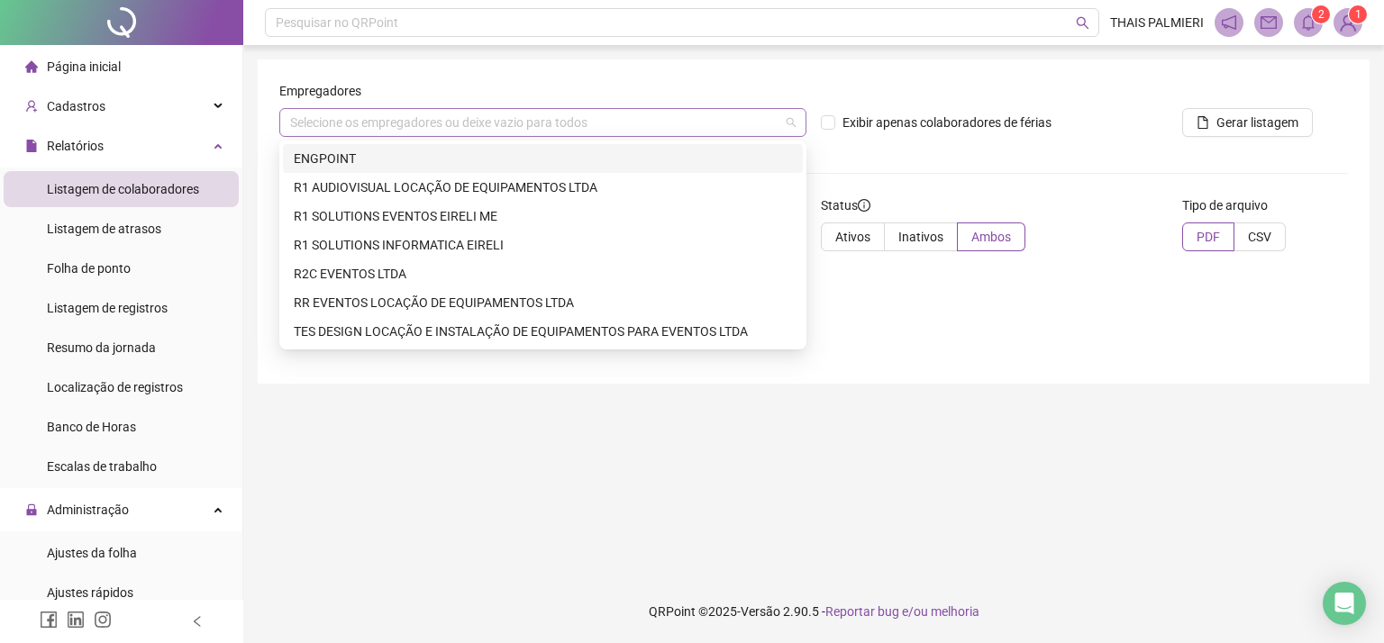
click at [762, 132] on div "Selecione os empregadores ou deixe vazio para todos" at bounding box center [542, 122] width 527 height 29
click at [722, 155] on div "ENGPOINT" at bounding box center [543, 159] width 498 height 20
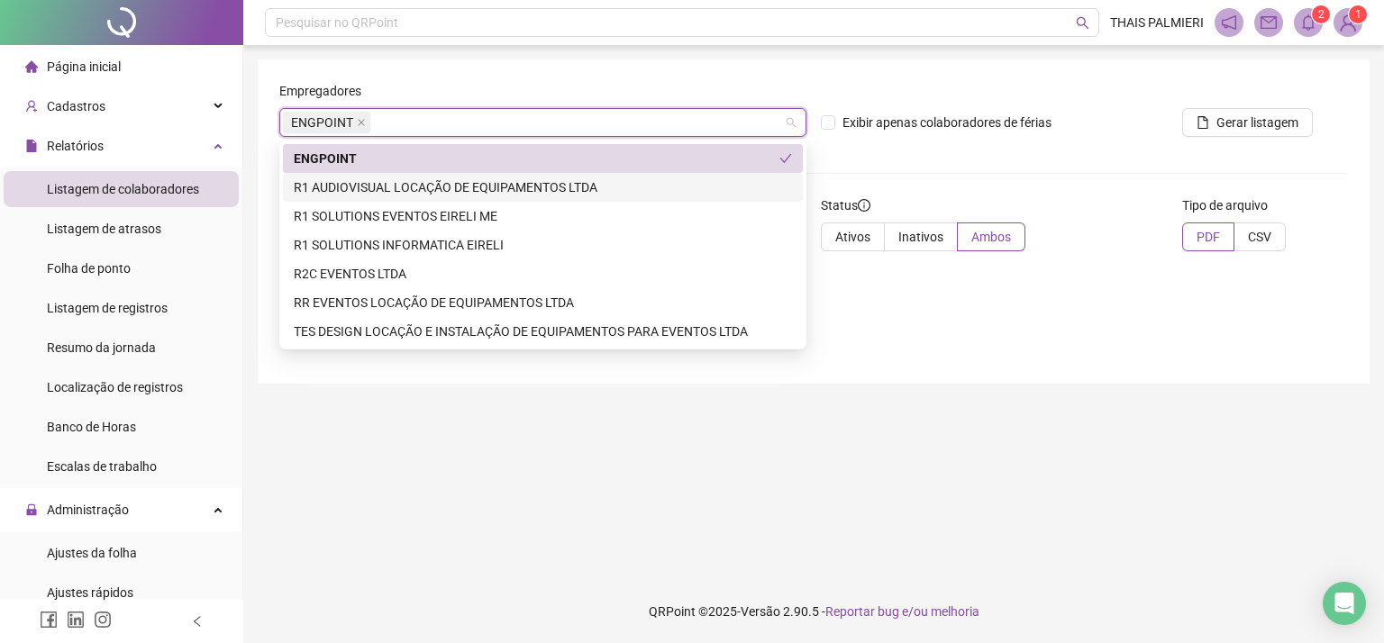
click at [727, 193] on div "R1 AUDIOVISUAL LOCAÇÃO DE EQUIPAMENTOS LTDA" at bounding box center [543, 188] width 498 height 20
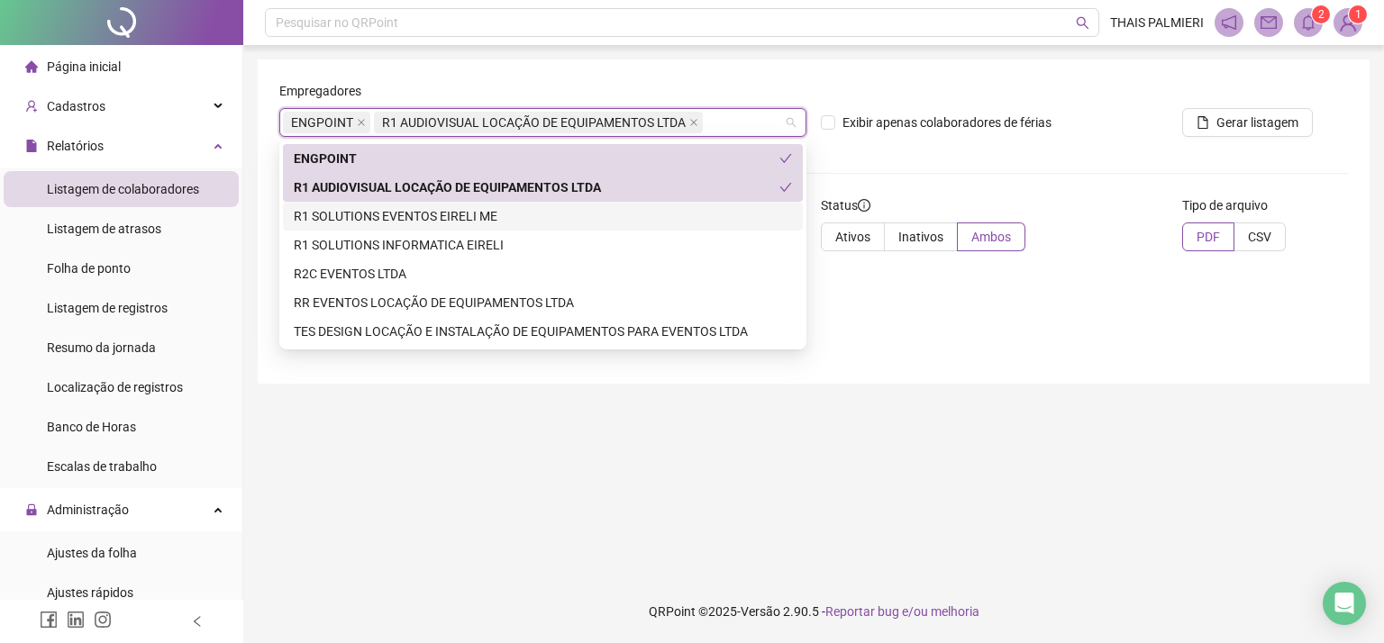
click at [721, 214] on div "R1 SOLUTIONS EVENTOS EIRELI ME" at bounding box center [543, 216] width 498 height 20
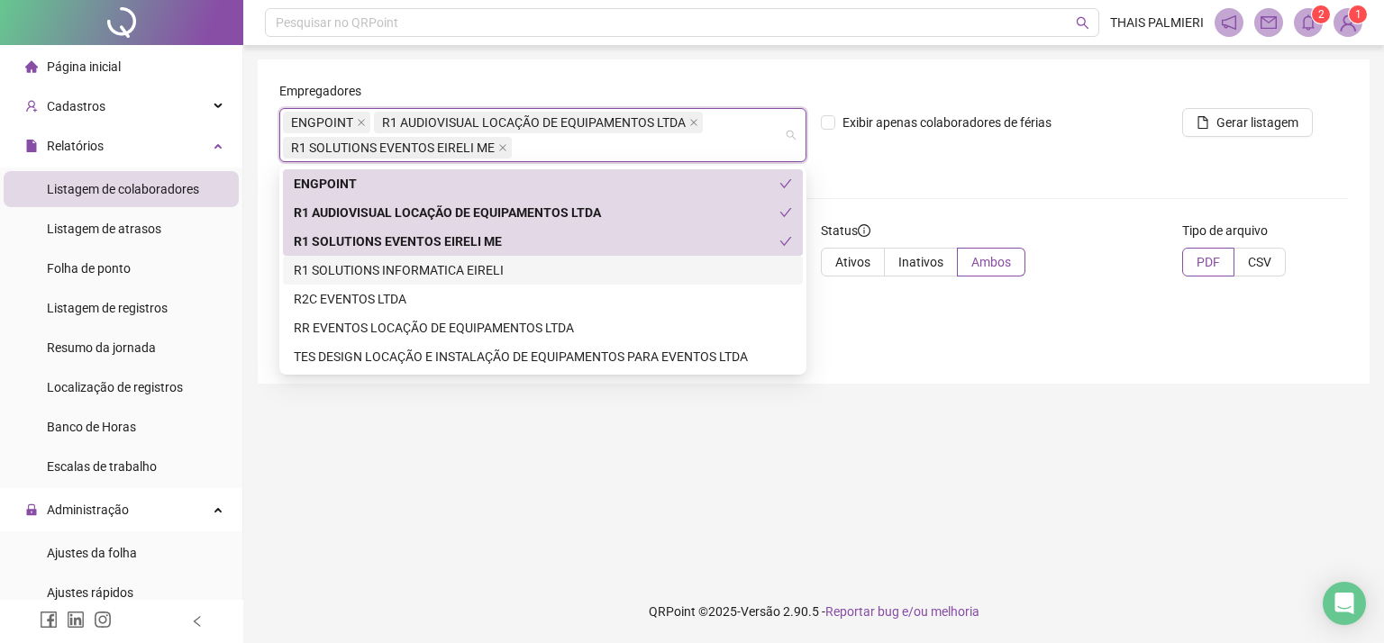
click at [703, 273] on div "R1 SOLUTIONS INFORMATICA EIRELI" at bounding box center [543, 270] width 498 height 20
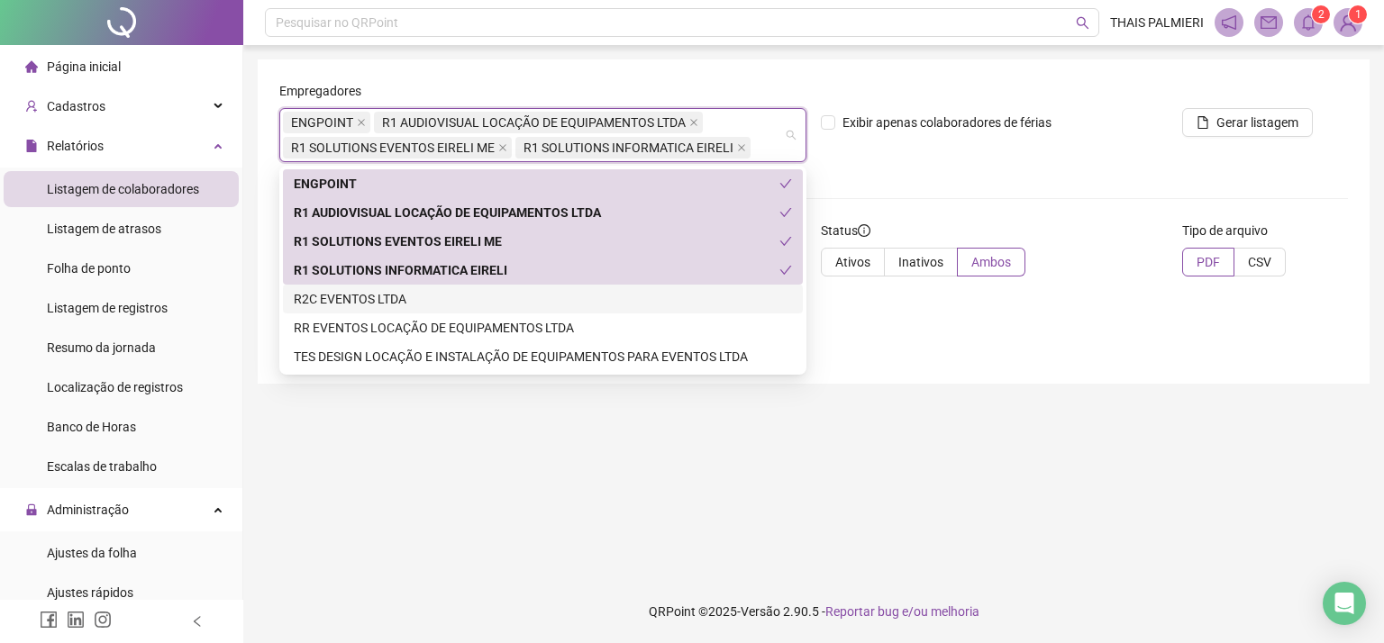
click at [696, 297] on div "R2C EVENTOS LTDA" at bounding box center [543, 299] width 498 height 20
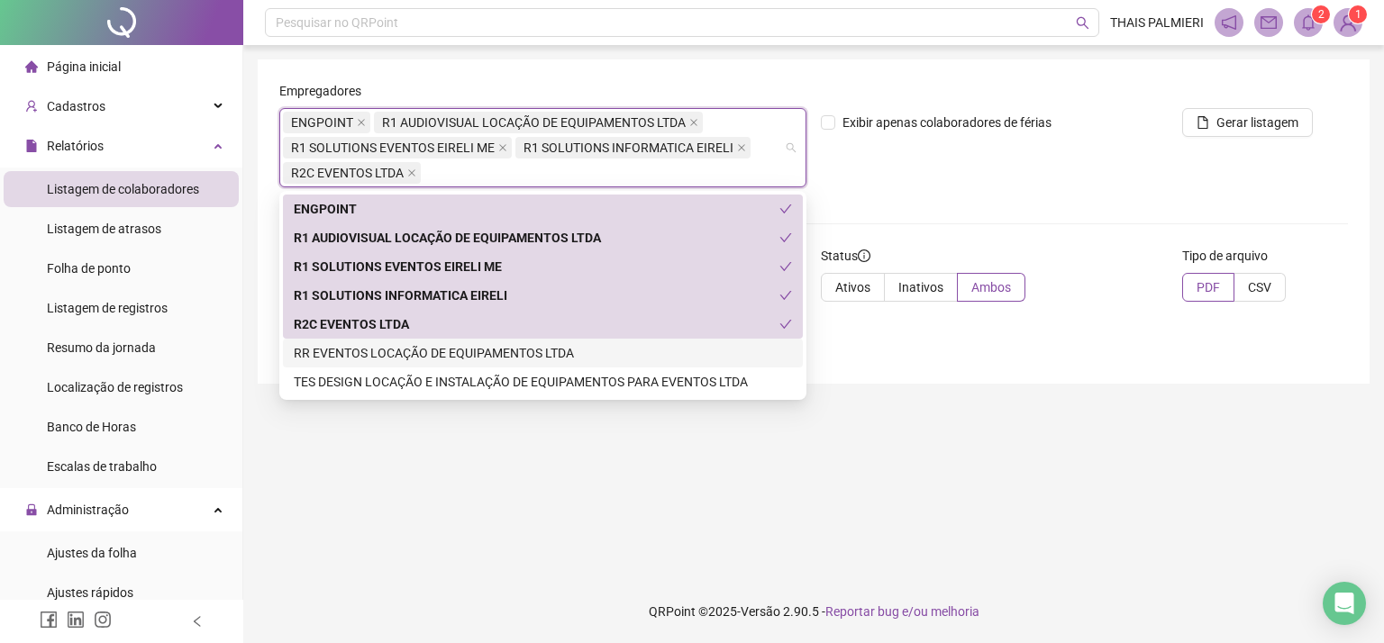
click at [696, 355] on div "RR EVENTOS LOCAÇÃO DE EQUIPAMENTOS LTDA" at bounding box center [543, 353] width 498 height 20
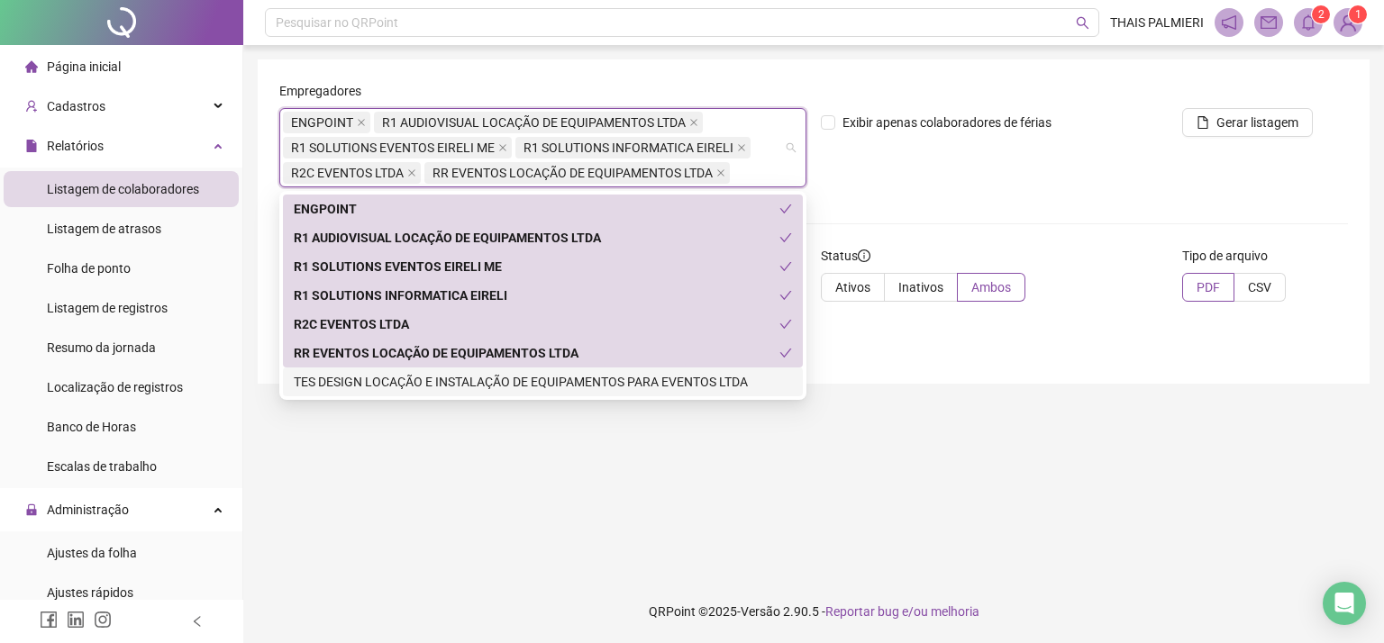
click at [715, 385] on div "TES DESIGN LOCAÇÃO E INSTALAÇÃO DE EQUIPAMENTOS PARA EVENTOS LTDA" at bounding box center [543, 382] width 498 height 20
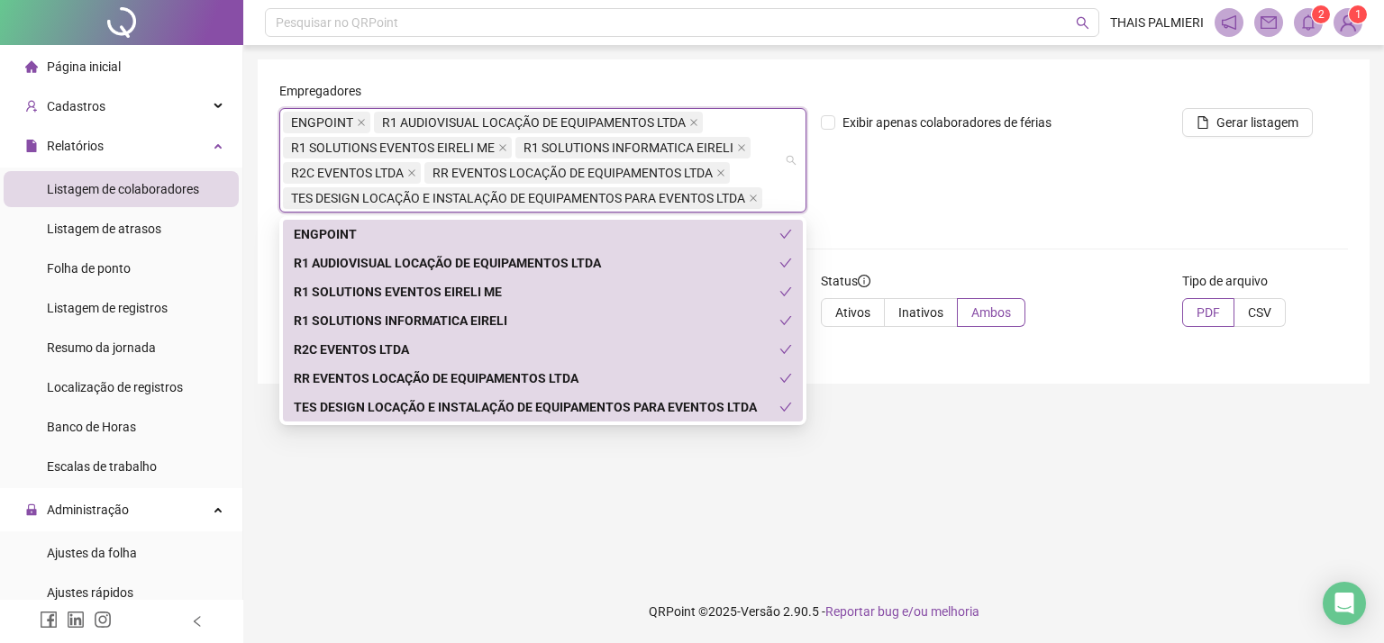
click at [1046, 269] on form "Empregadores ENGPOINT R1 AUDIOVISUAL LOCAÇÃO DE EQUIPAMENTOS LTDA R1 SOLUTIONS …" at bounding box center [813, 211] width 1069 height 260
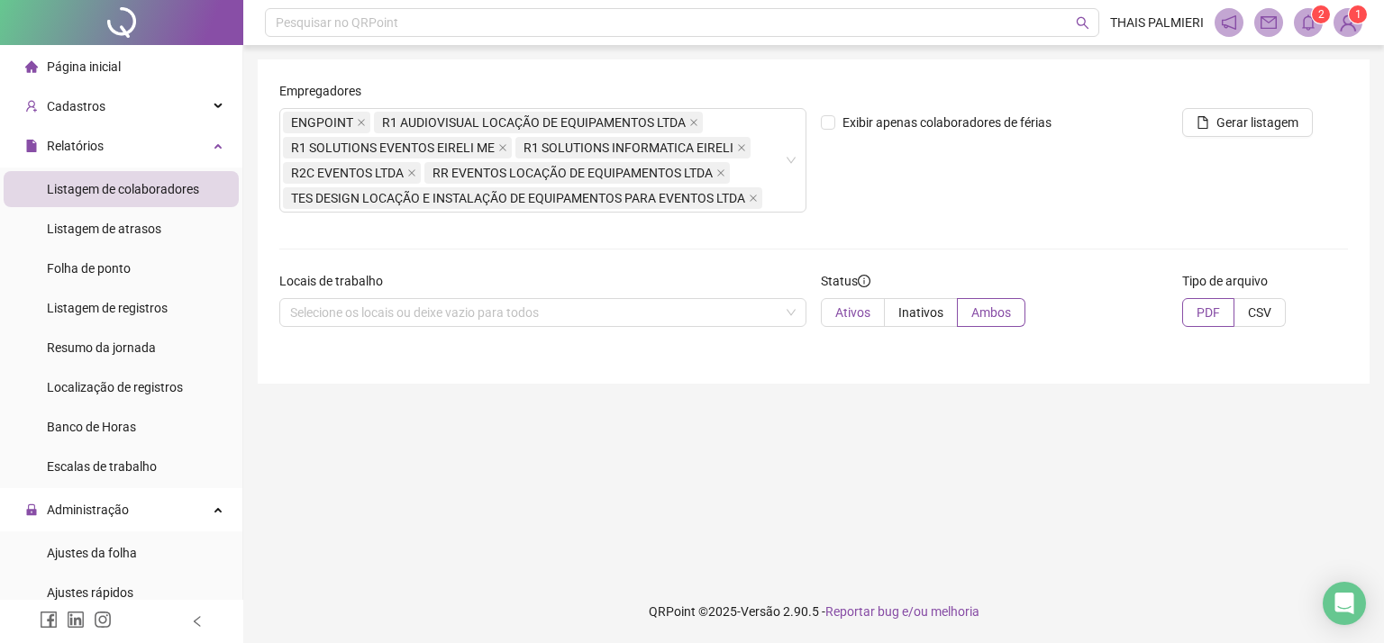
click at [860, 308] on span "Ativos" at bounding box center [852, 313] width 35 height 14
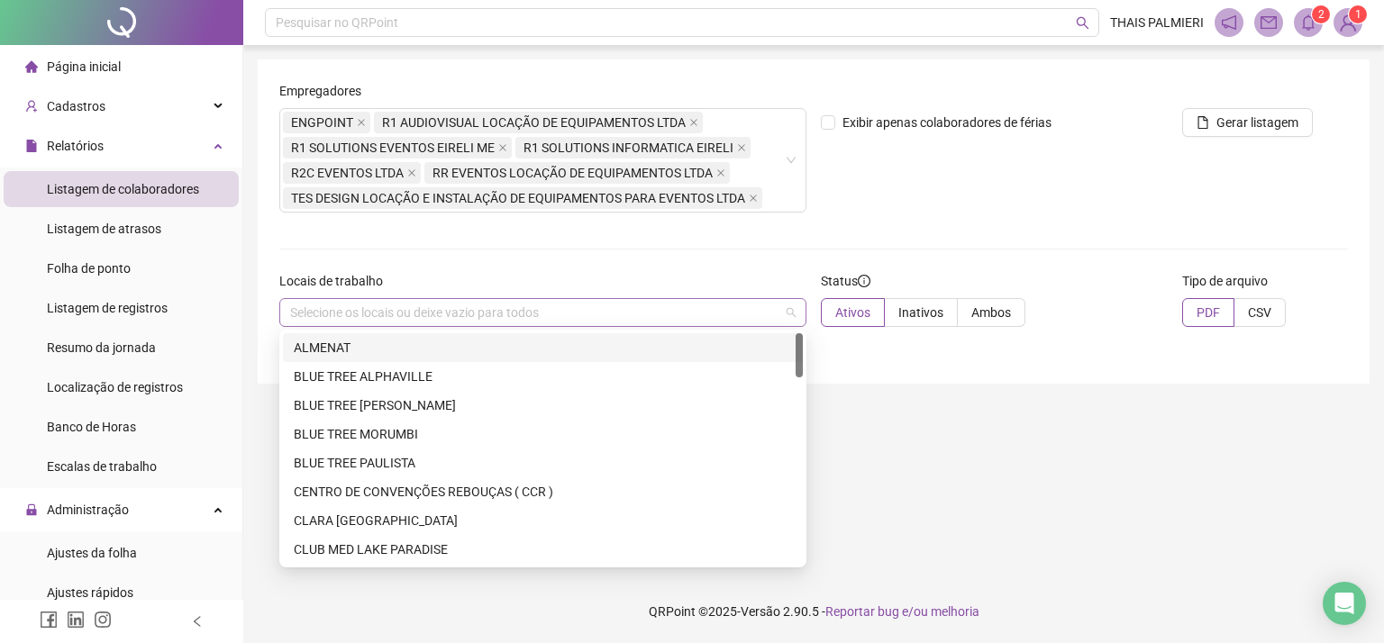
click at [763, 306] on div "Selecione os locais ou deixe vazio para todos" at bounding box center [542, 312] width 527 height 29
click at [960, 211] on div "Exibir apenas colaboradores de férias" at bounding box center [994, 154] width 361 height 146
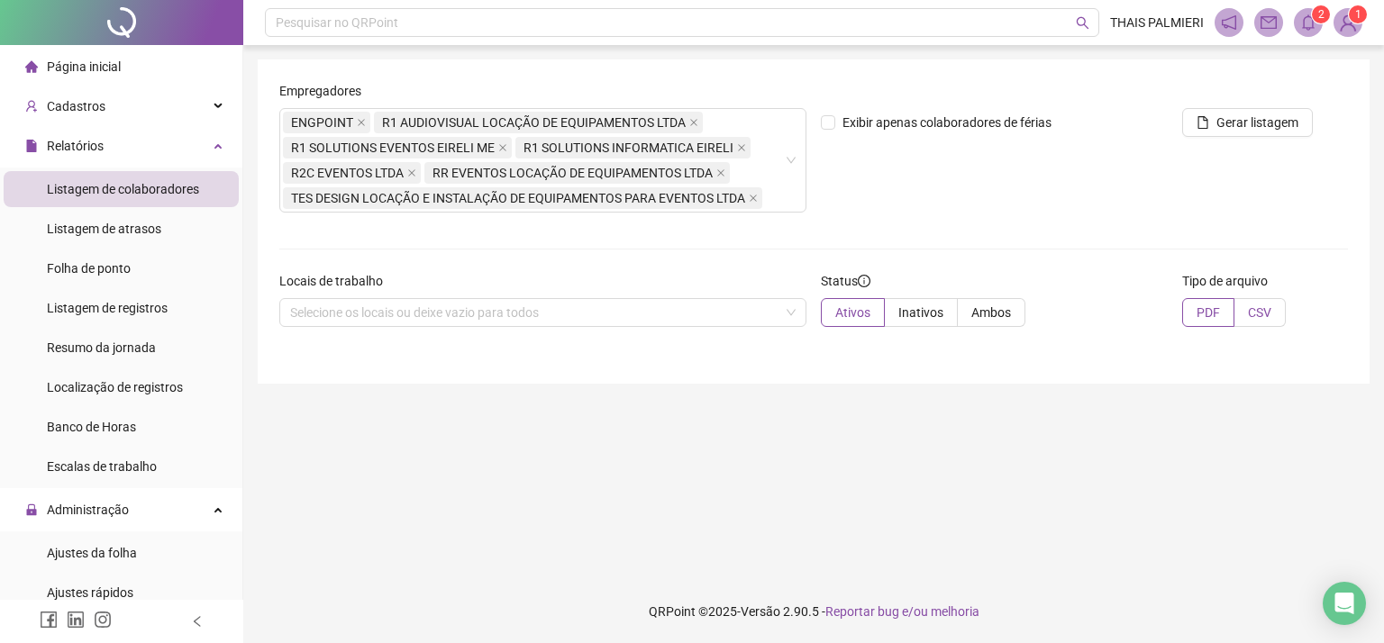
click at [1243, 310] on label "CSV" at bounding box center [1260, 312] width 51 height 29
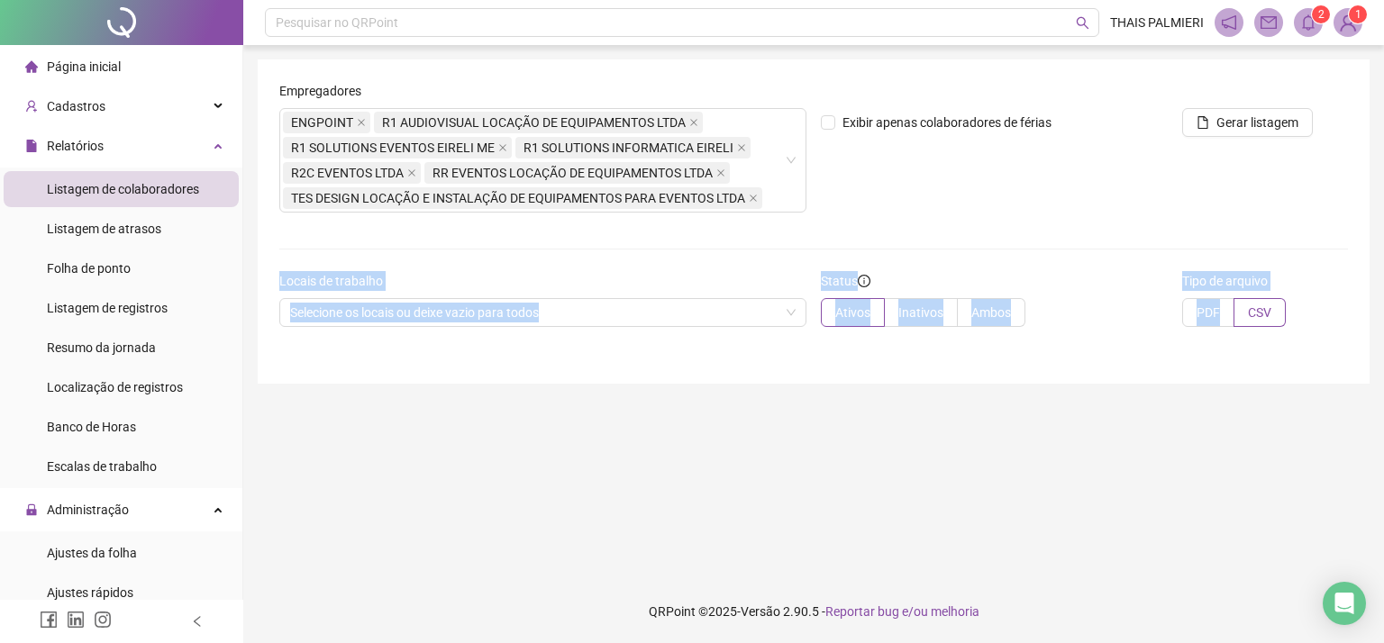
drag, startPoint x: 1243, startPoint y: 310, endPoint x: 1265, endPoint y: 152, distance: 159.3
click at [1265, 152] on form "Empregadores ENGPOINT R1 AUDIOVISUAL LOCAÇÃO DE EQUIPAMENTOS LTDA R1 SOLUTIONS …" at bounding box center [813, 211] width 1069 height 260
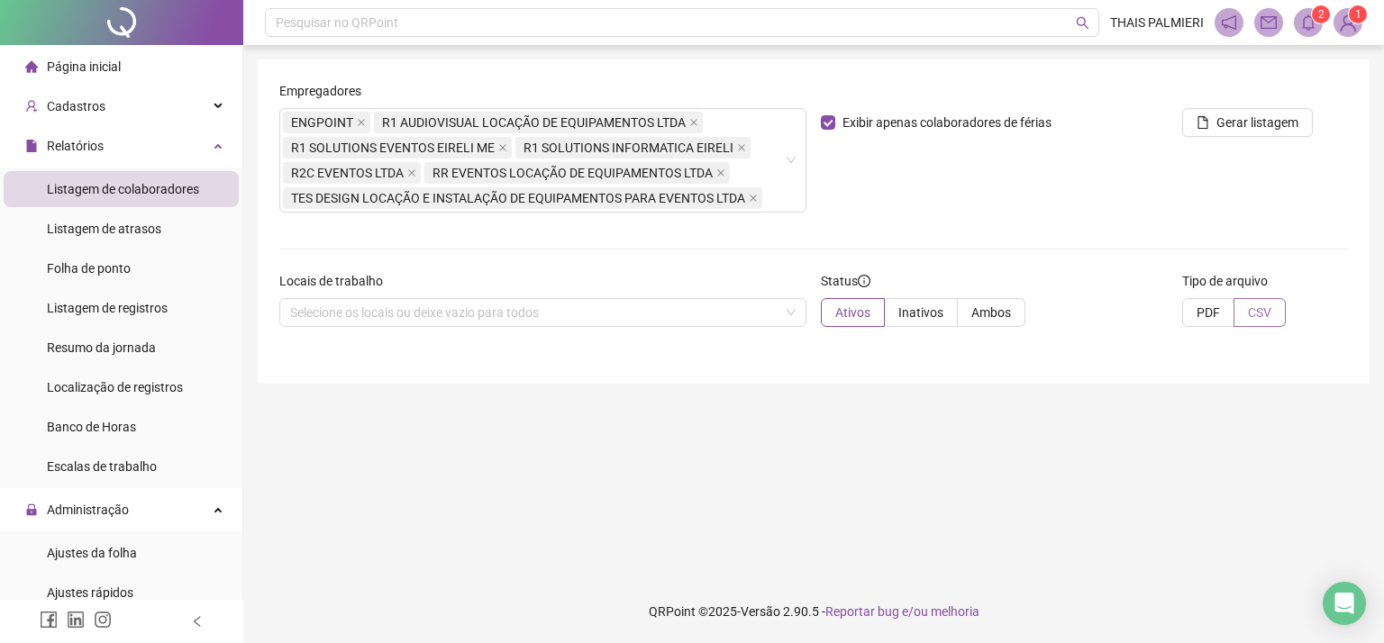
click at [1258, 310] on span "CSV" at bounding box center [1259, 313] width 23 height 14
click at [1277, 130] on span "Gerar listagem" at bounding box center [1258, 123] width 82 height 20
click at [643, 427] on main "Empregadores ENGPOINT R1 AUDIOVISUAL LOCAÇÃO DE EQUIPAMENTOS LTDA R1 SOLUTIONS …" at bounding box center [814, 312] width 1112 height 506
click at [1314, 15] on sup "3" at bounding box center [1321, 14] width 18 height 18
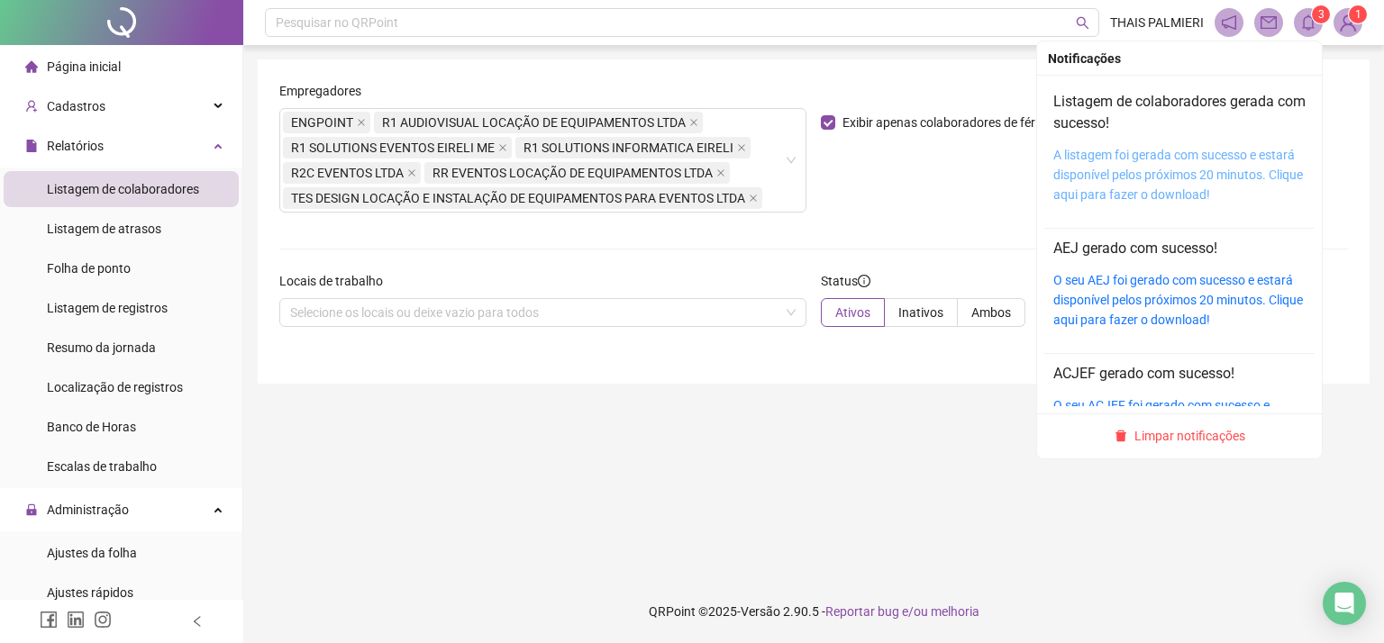
click at [1191, 185] on link "A listagem foi gerada com sucesso e estará disponível pelos próximos 20 minutos…" at bounding box center [1179, 175] width 250 height 54
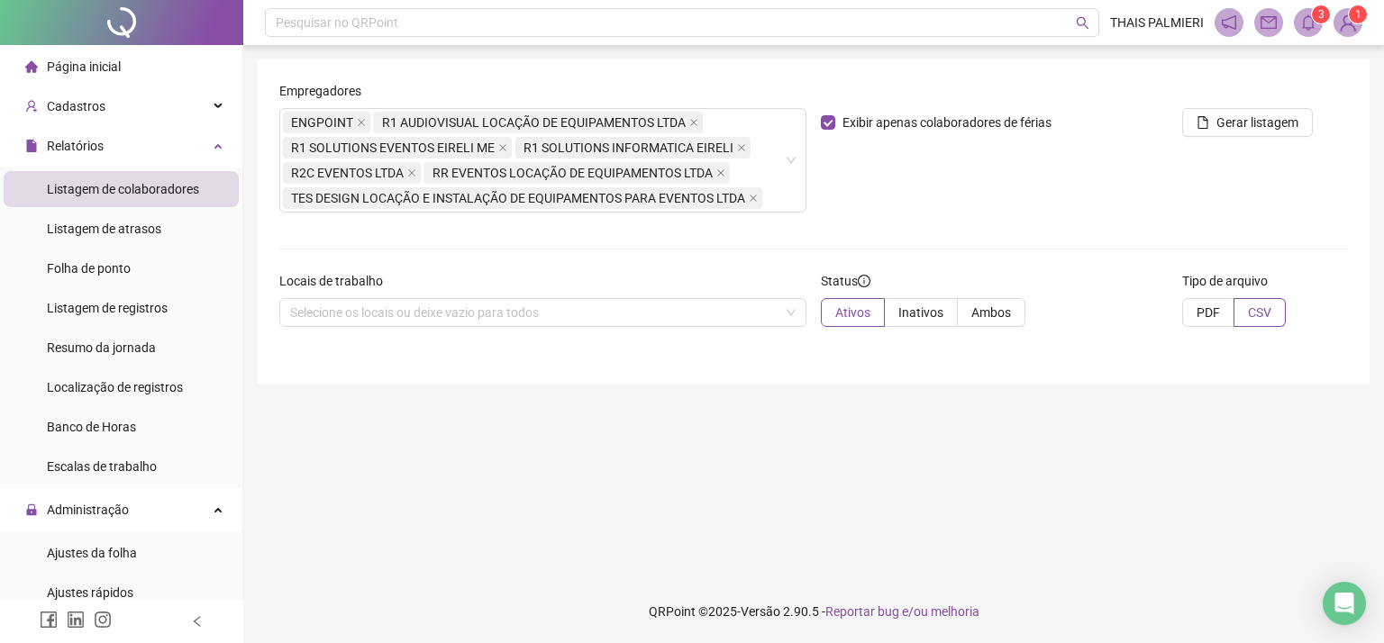
click at [596, 406] on main "Empregadores ENGPOINT R1 AUDIOVISUAL LOCAÇÃO DE EQUIPAMENTOS LTDA R1 SOLUTIONS …" at bounding box center [814, 312] width 1112 height 506
click at [168, 269] on li "Folha de ponto" at bounding box center [121, 269] width 235 height 36
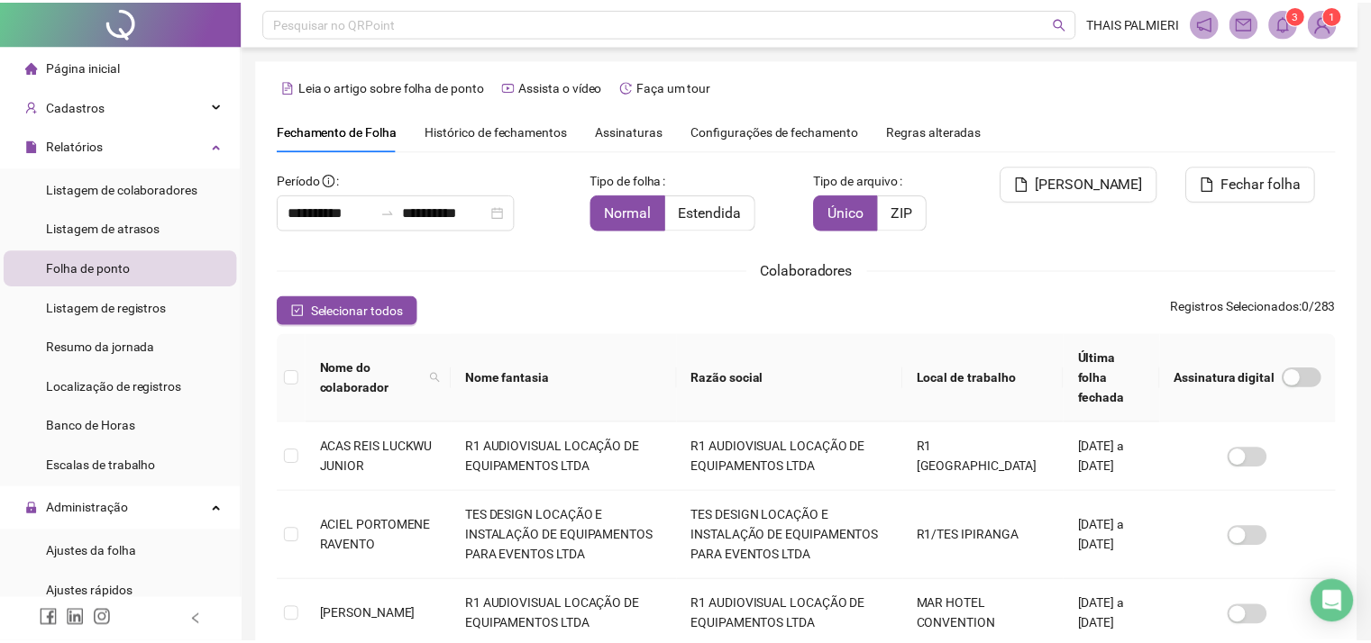
scroll to position [47, 0]
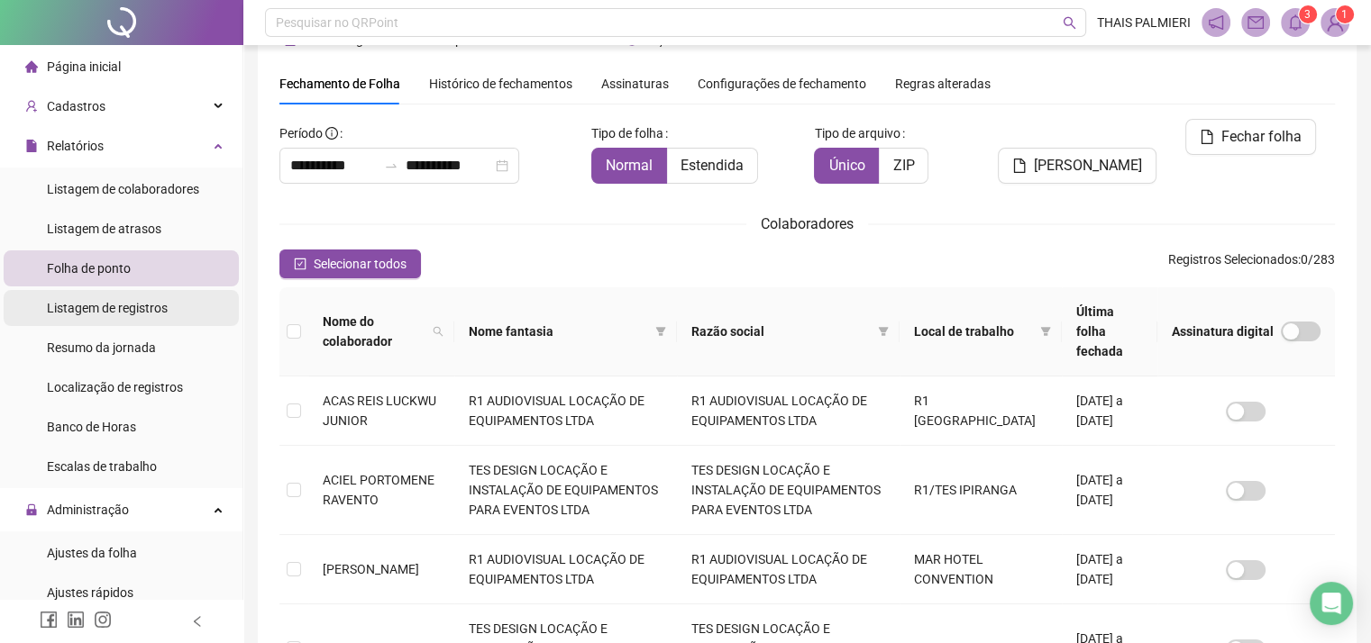
click at [171, 316] on li "Listagem de registros" at bounding box center [121, 308] width 235 height 36
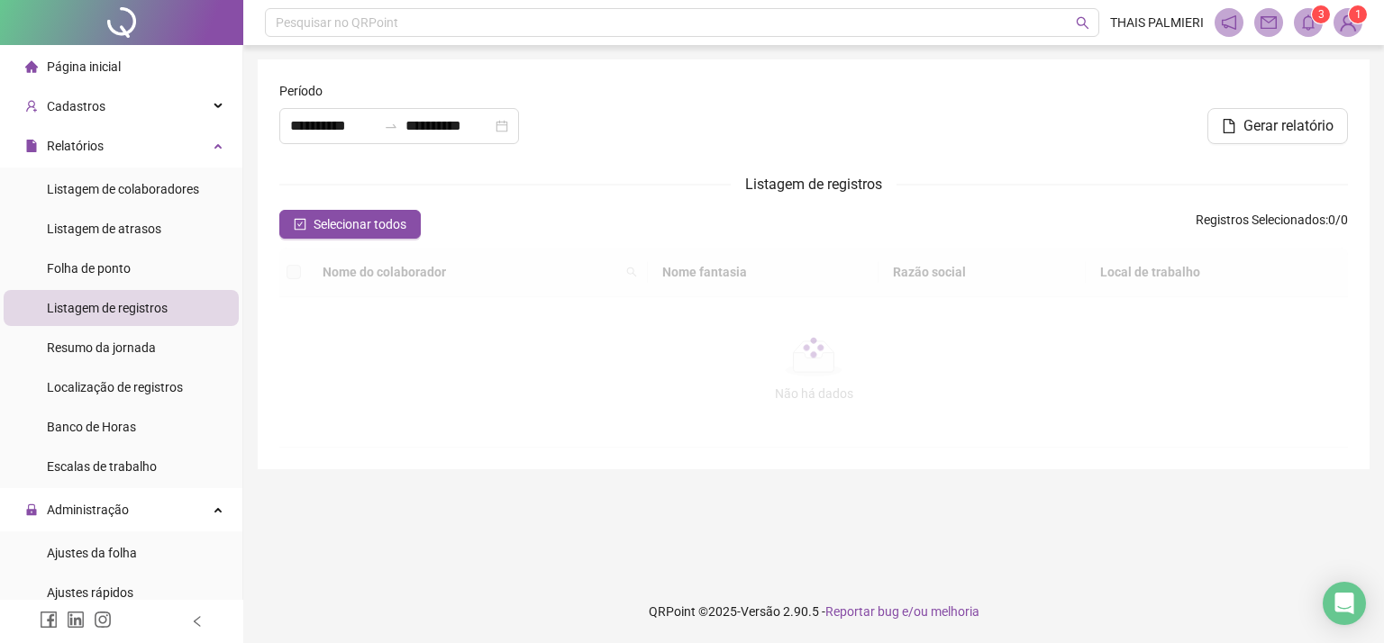
type input "**********"
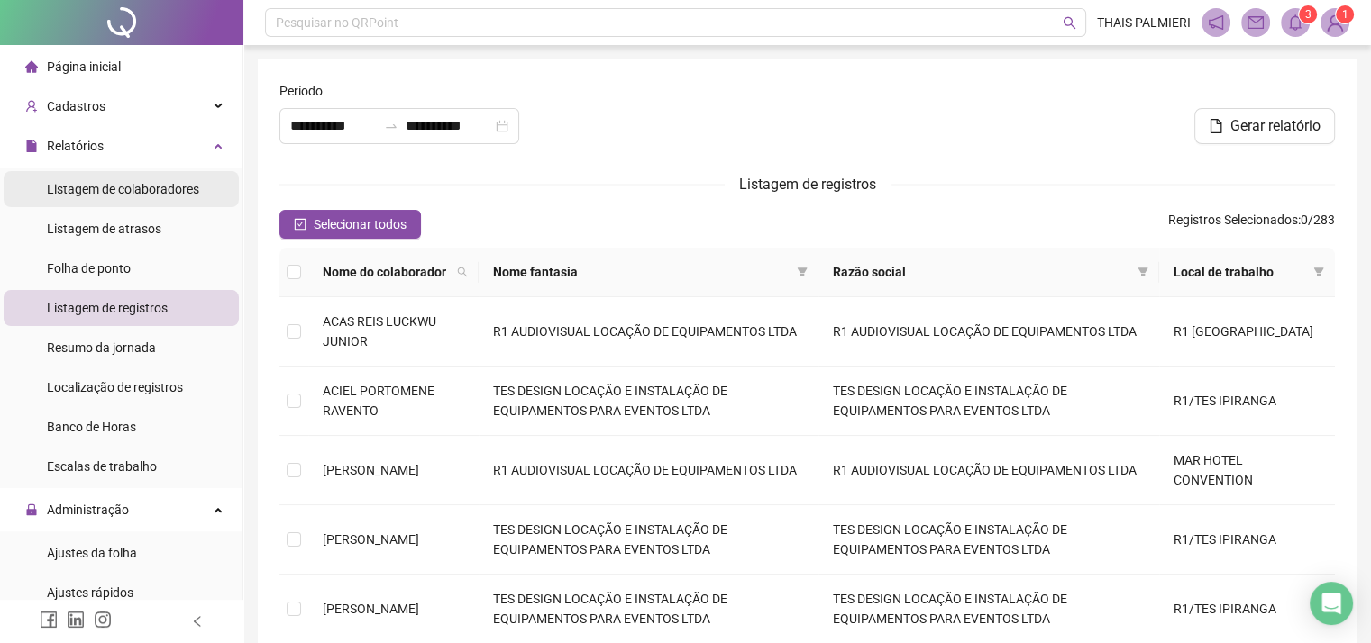
click at [166, 196] on span "Listagem de colaboradores" at bounding box center [123, 189] width 152 height 14
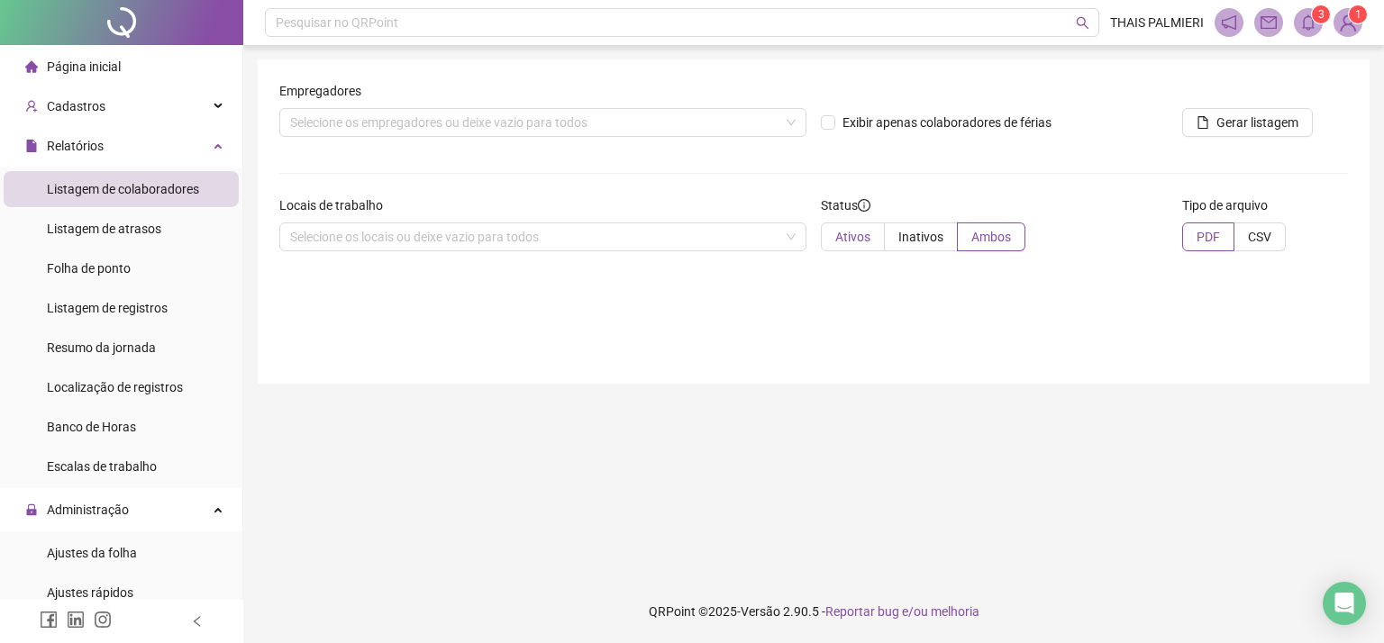
click at [851, 241] on span "Ativos" at bounding box center [852, 237] width 35 height 14
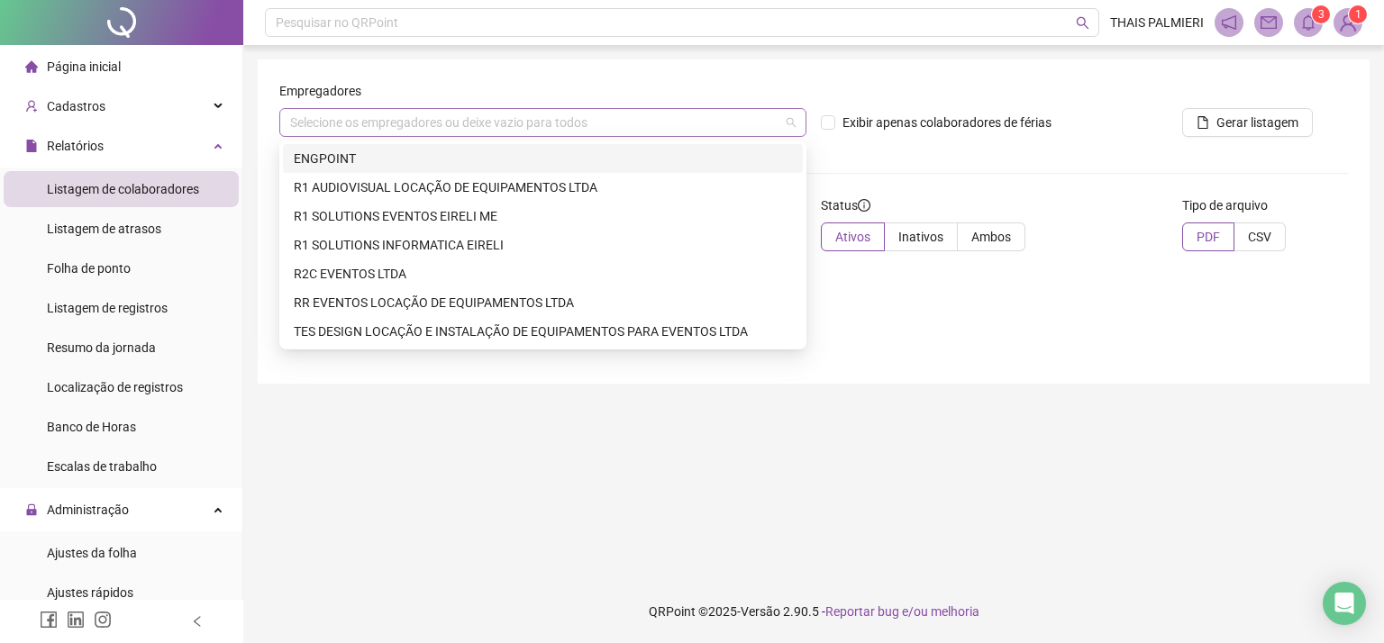
click at [759, 132] on div "Selecione os empregadores ou deixe vazio para todos" at bounding box center [542, 122] width 527 height 29
click at [658, 156] on div "ENGPOINT" at bounding box center [543, 159] width 498 height 20
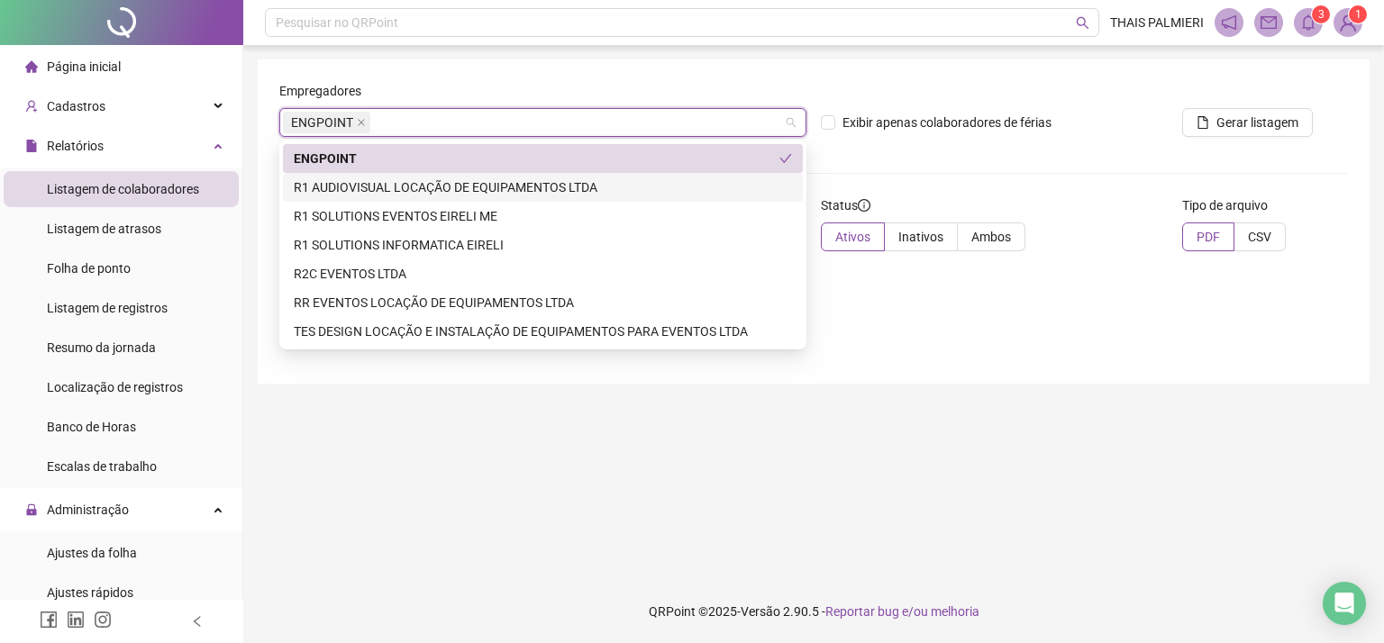
click at [658, 188] on div "R1 AUDIOVISUAL LOCAÇÃO DE EQUIPAMENTOS LTDA" at bounding box center [543, 188] width 498 height 20
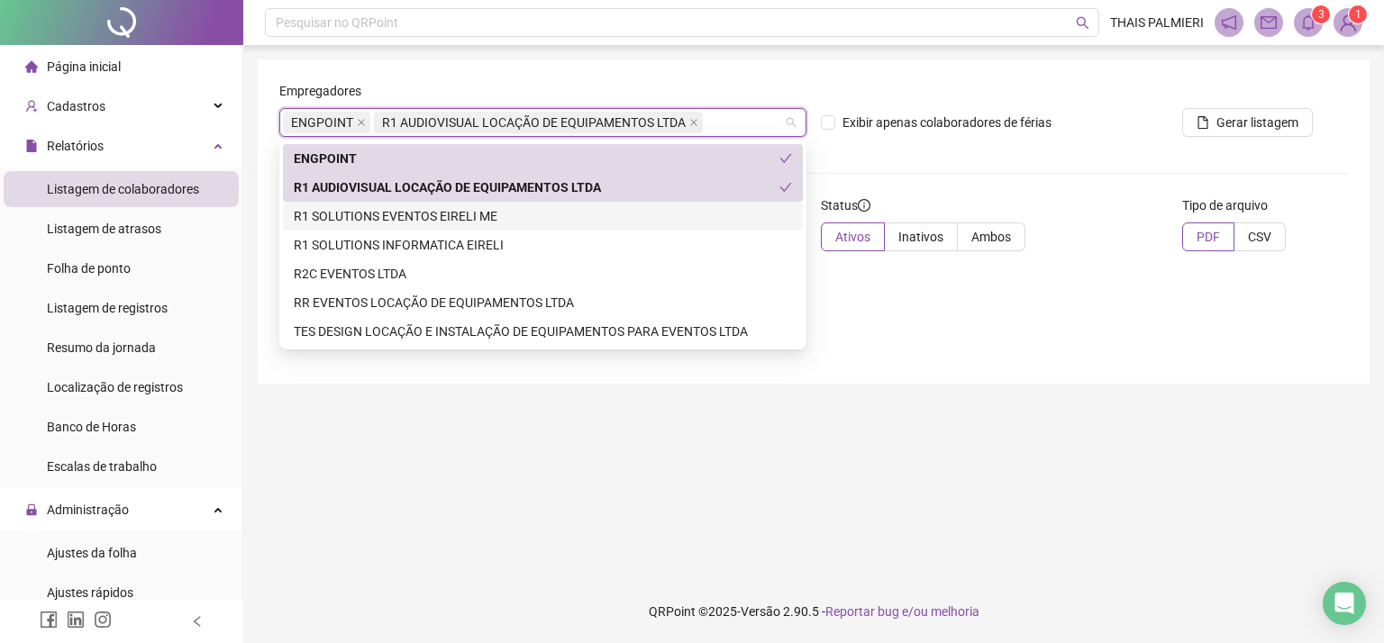
click at [656, 215] on div "R1 SOLUTIONS EVENTOS EIRELI ME" at bounding box center [543, 216] width 498 height 20
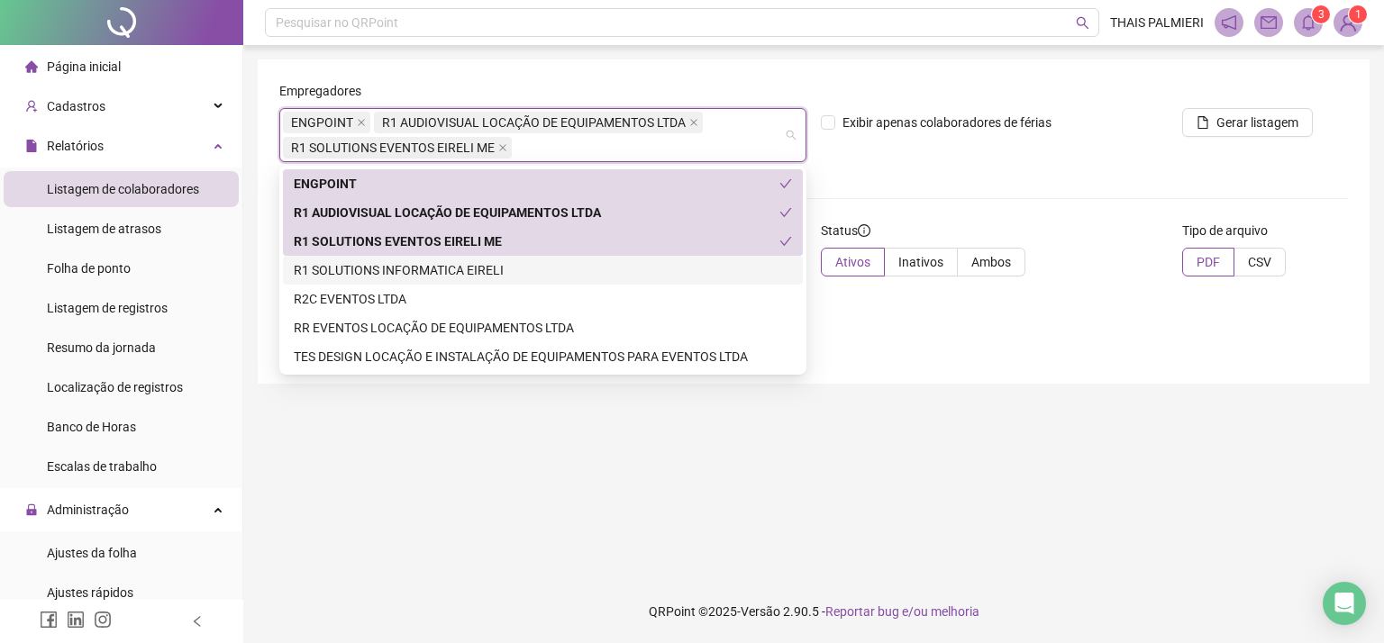
click at [655, 267] on div "R1 SOLUTIONS INFORMATICA EIRELI" at bounding box center [543, 270] width 498 height 20
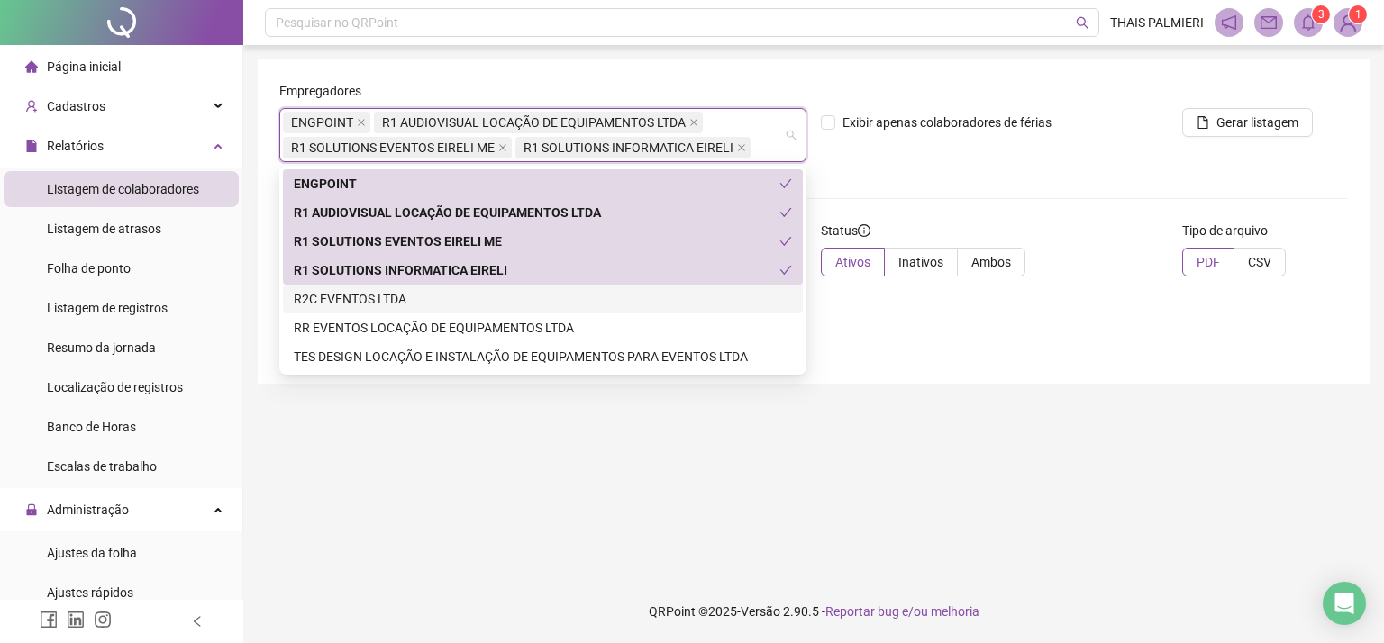
click at [673, 304] on div "R2C EVENTOS LTDA" at bounding box center [543, 299] width 498 height 20
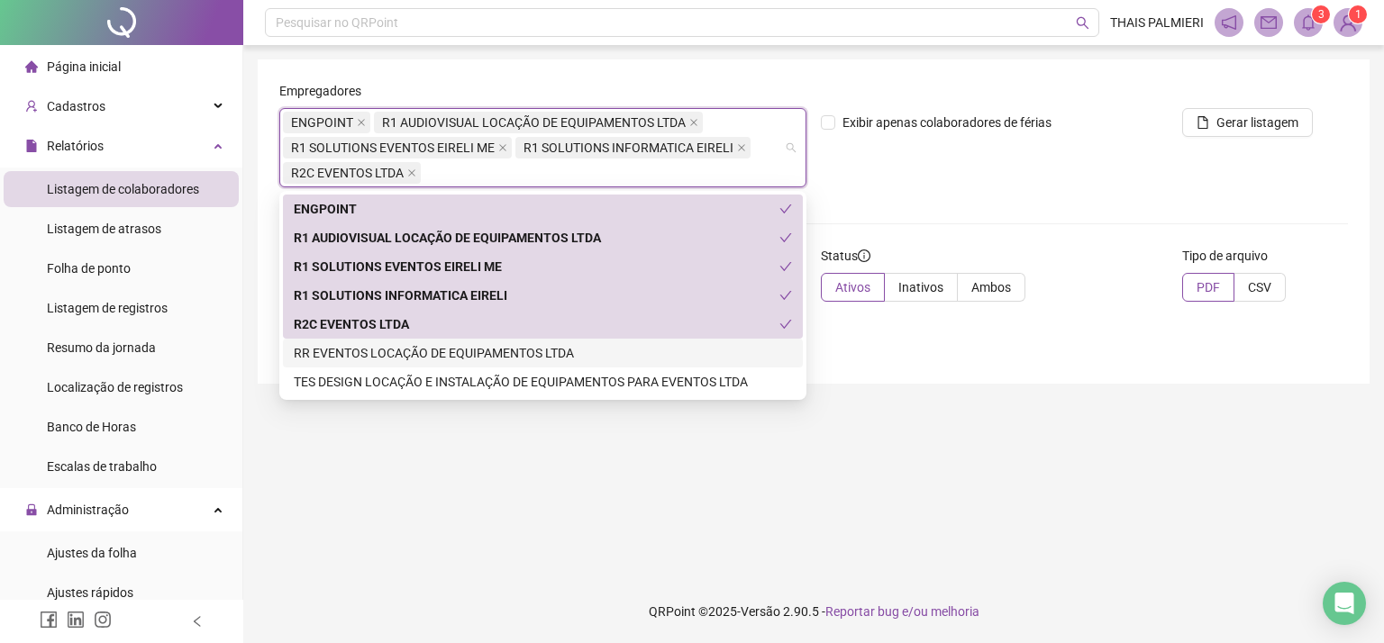
click at [680, 346] on div "RR EVENTOS LOCAÇÃO DE EQUIPAMENTOS LTDA" at bounding box center [543, 353] width 498 height 20
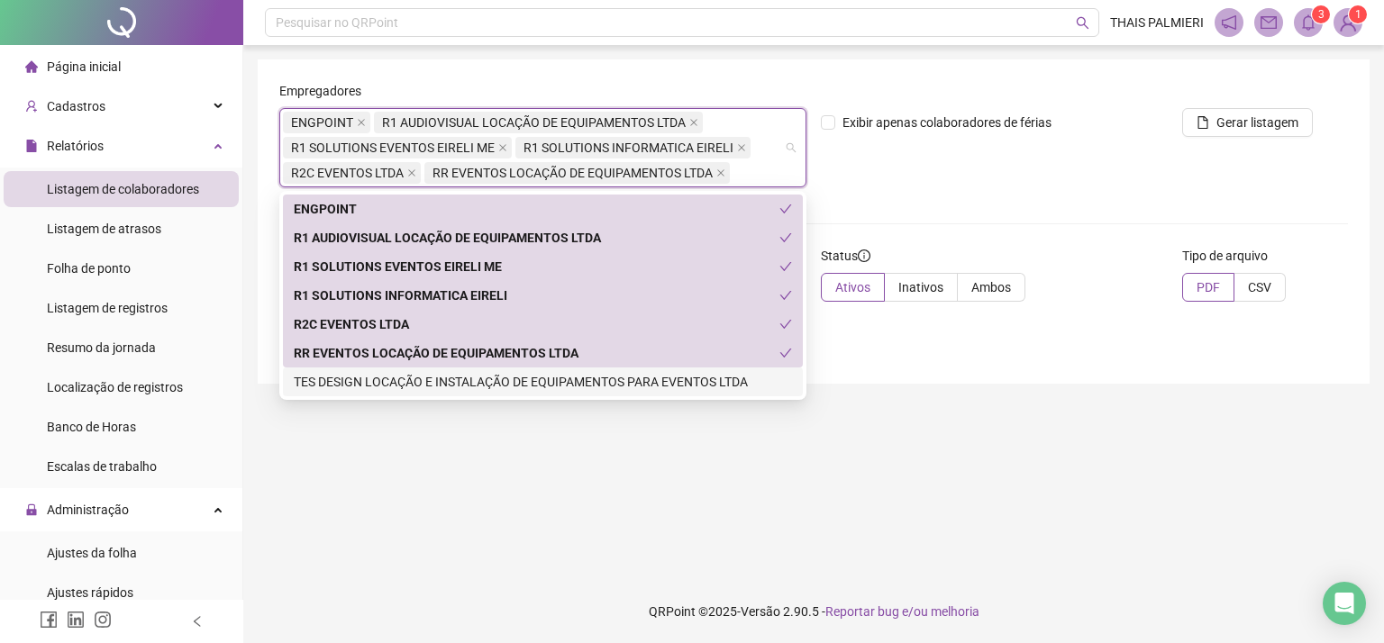
click at [698, 397] on div "7d91e48747cc58a33b6ed1632bac408058a183c6e71935aab77f50ac32485f9c b102b0d36d1d5b…" at bounding box center [542, 295] width 527 height 209
click at [759, 386] on div "TES DESIGN LOCAÇÃO E INSTALAÇÃO DE EQUIPAMENTOS PARA EVENTOS LTDA" at bounding box center [543, 382] width 498 height 20
click at [759, 386] on div "ENGPOINT R1 AUDIOVISUAL LOCAÇÃO DE EQUIPAMENTOS LTDA R1 SOLUTIONS EVENTOS EIREL…" at bounding box center [543, 296] width 520 height 202
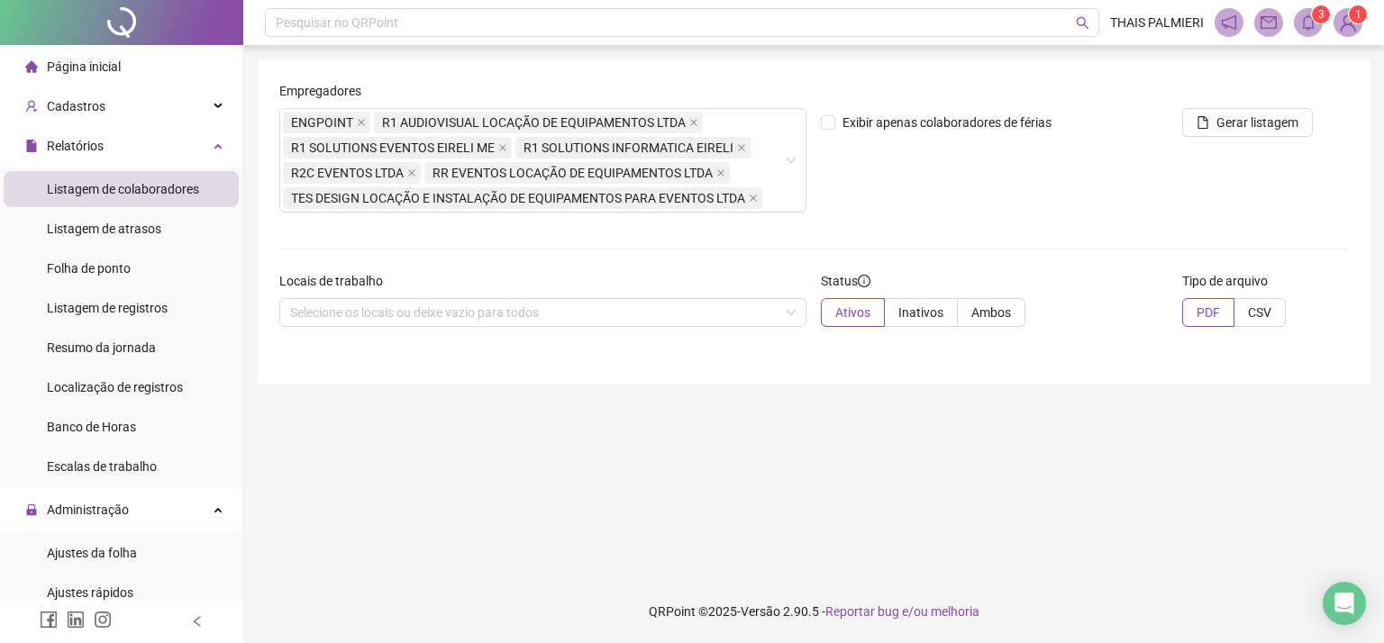
click at [1019, 210] on div "Exibir apenas colaboradores de férias" at bounding box center [994, 154] width 361 height 146
click at [1252, 324] on label "CSV" at bounding box center [1260, 312] width 51 height 29
click at [1223, 134] on button "Gerar listagem" at bounding box center [1247, 122] width 131 height 29
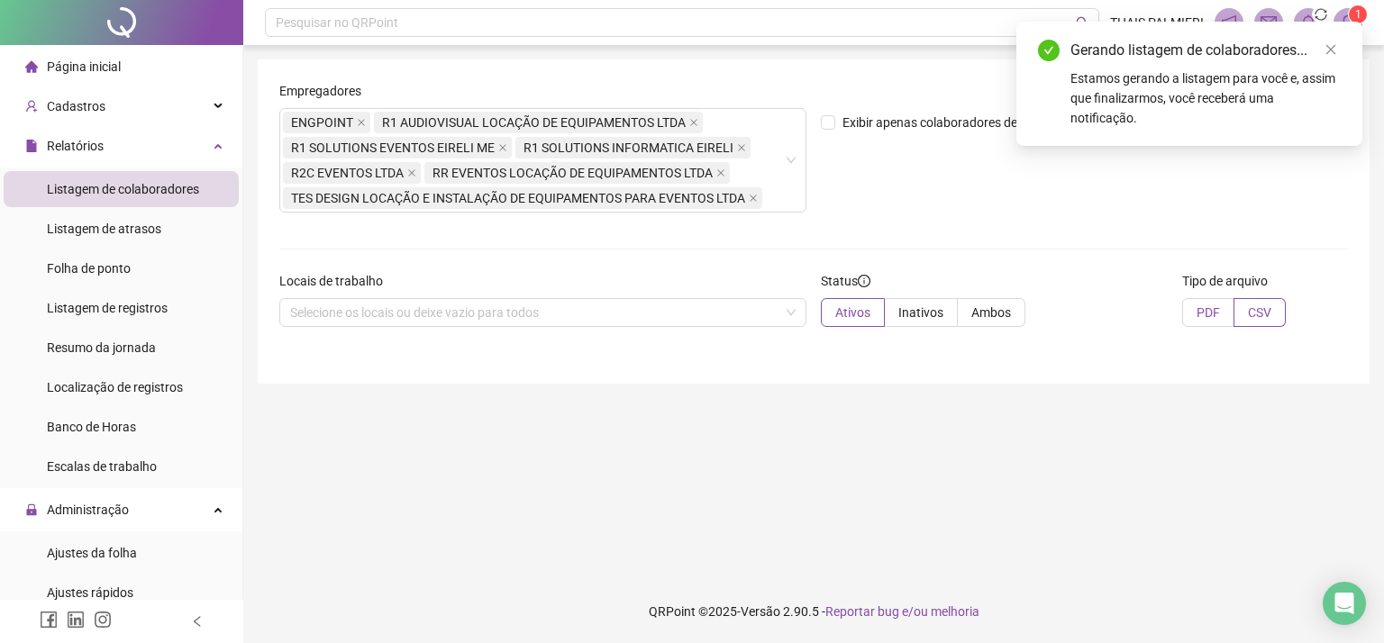
click at [1214, 315] on span "PDF" at bounding box center [1208, 313] width 23 height 14
click at [1291, 198] on div "Empregadores ENGPOINT R1 AUDIOVISUAL LOCAÇÃO DE EQUIPAMENTOS LTDA R1 SOLUTIONS …" at bounding box center [813, 154] width 1083 height 146
click at [1265, 135] on div "Gerando listagem de colaboradores... Estamos gerando a listagem para você e, as…" at bounding box center [1190, 84] width 346 height 124
click at [1266, 129] on div "Gerando listagem de colaboradores... Estamos gerando a listagem para você e, as…" at bounding box center [1190, 84] width 346 height 124
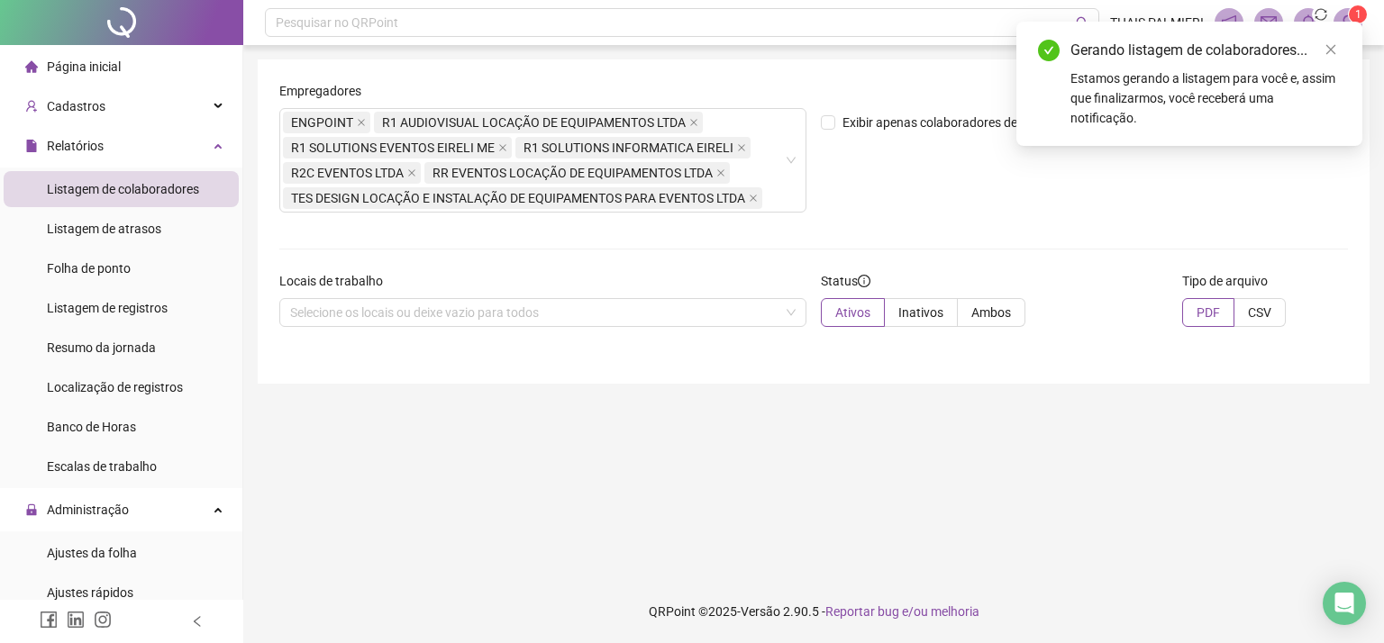
click at [1266, 129] on div "Gerando listagem de colaboradores... Estamos gerando a listagem para você e, as…" at bounding box center [1190, 84] width 346 height 124
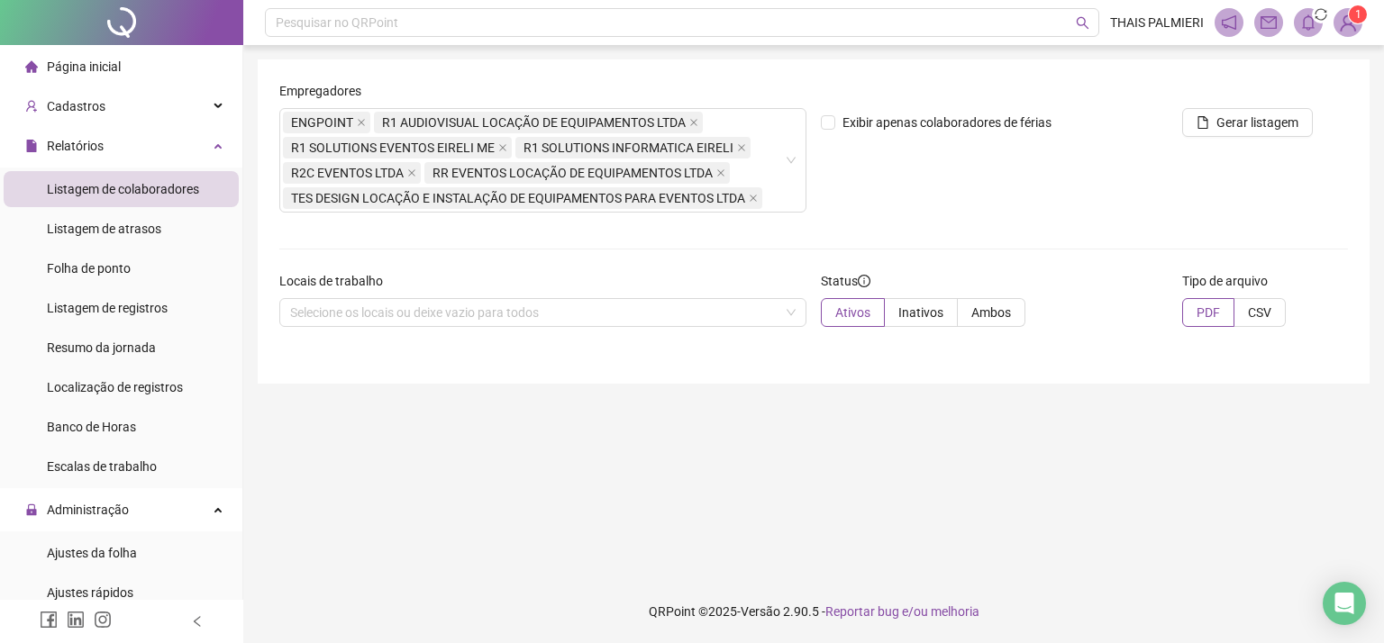
click at [999, 203] on div "Exibir apenas colaboradores de férias" at bounding box center [994, 154] width 361 height 146
click at [1244, 124] on span "Gerar listagem" at bounding box center [1258, 123] width 82 height 20
click at [1304, 19] on icon "bell" at bounding box center [1308, 22] width 13 height 16
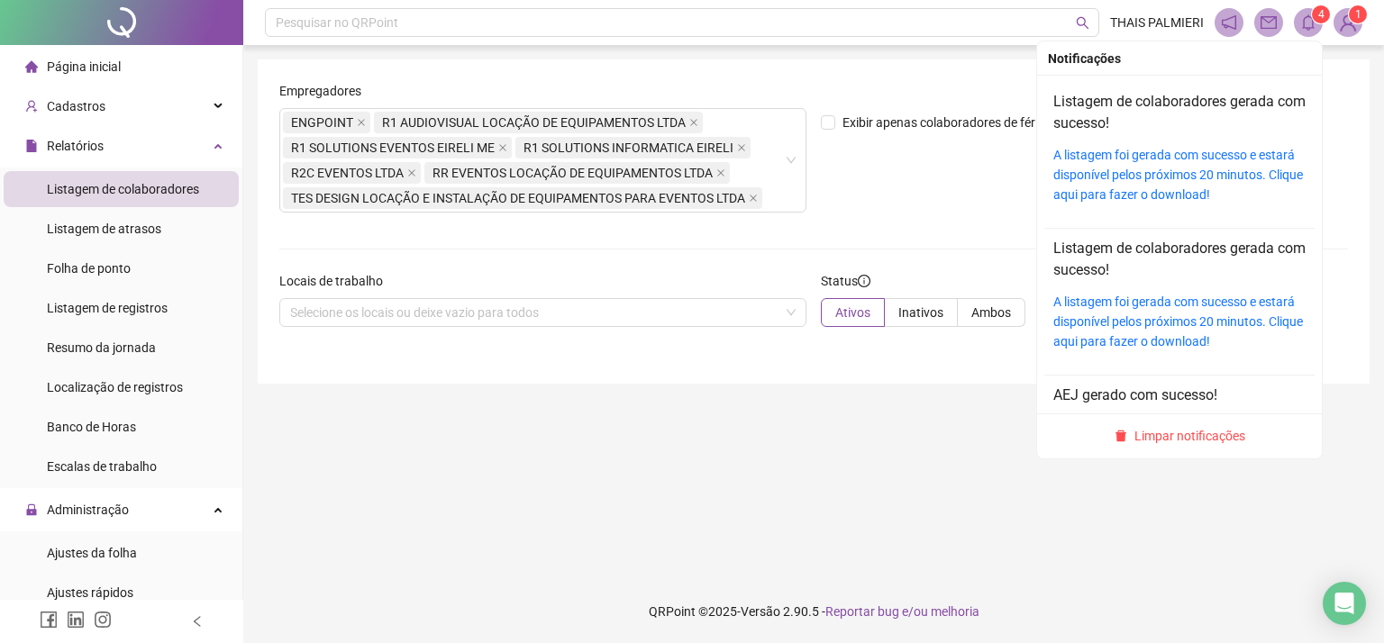
click at [1128, 311] on div "A listagem foi gerada com sucesso e estará disponível pelos próximos 20 minutos…" at bounding box center [1180, 321] width 252 height 59
click at [1137, 298] on link "A listagem foi gerada com sucesso e estará disponível pelos próximos 20 minutos…" at bounding box center [1179, 322] width 250 height 54
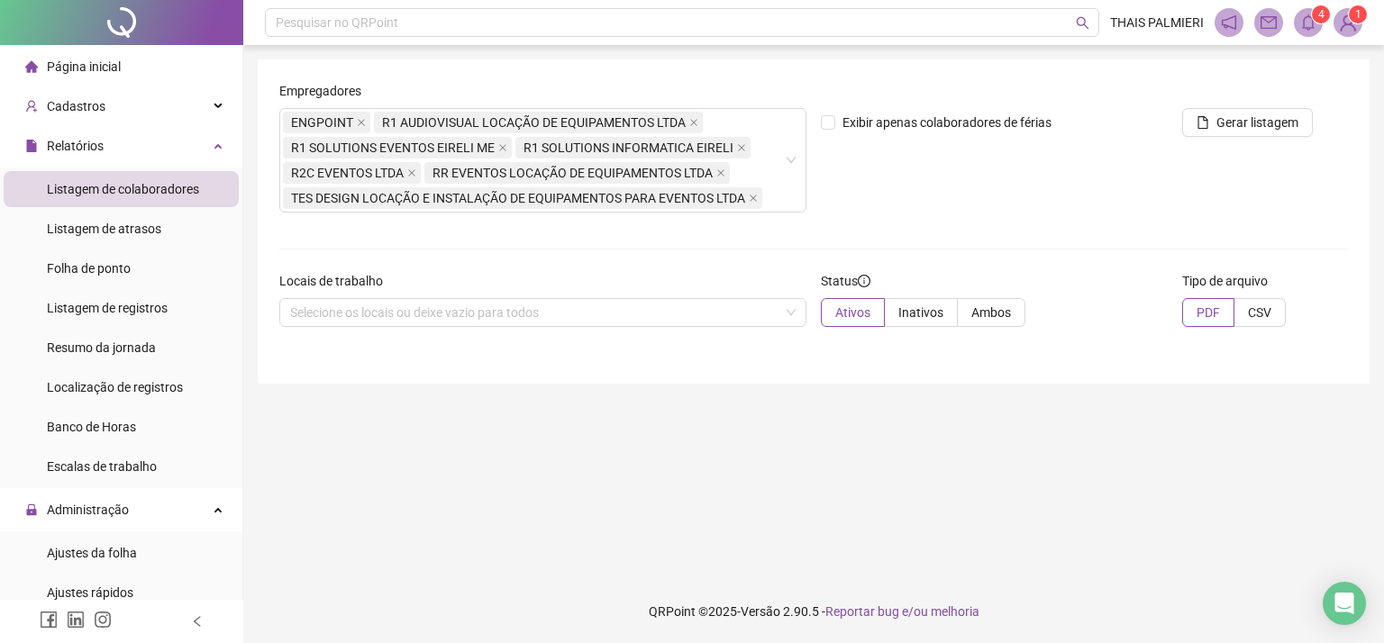
click at [1319, 26] on span at bounding box center [1308, 22] width 29 height 29
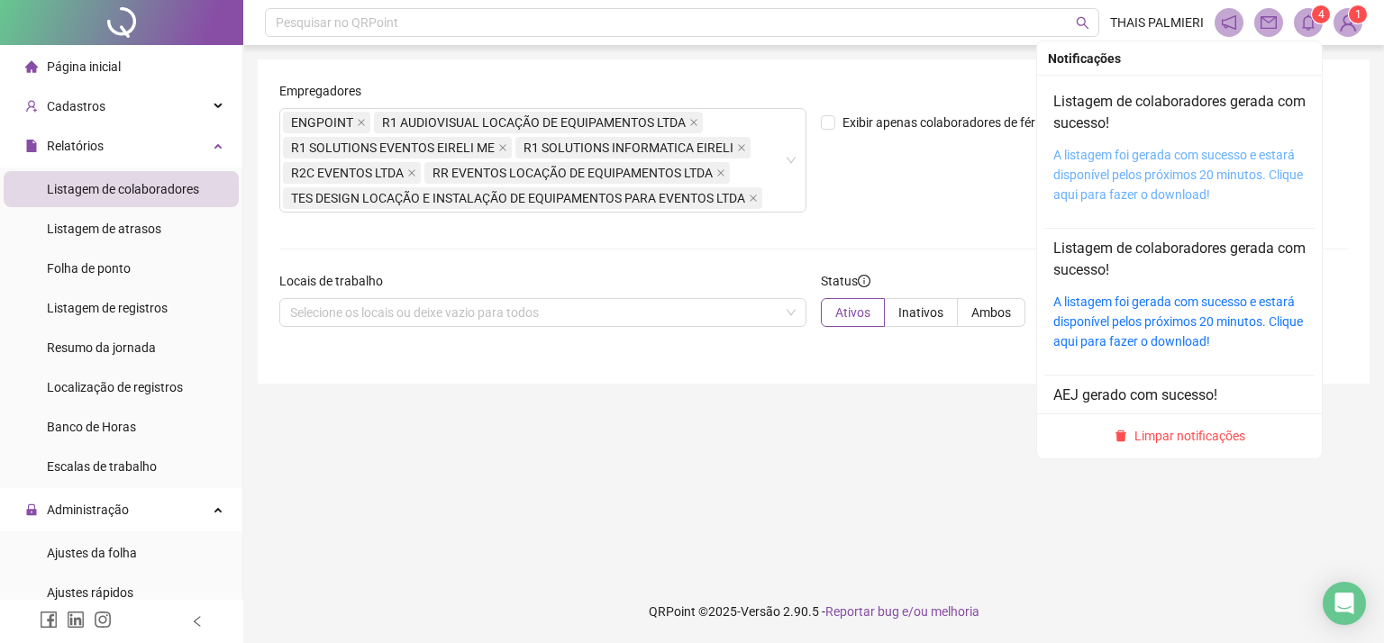
click at [1180, 190] on link "A listagem foi gerada com sucesso e estará disponível pelos próximos 20 minutos…" at bounding box center [1179, 175] width 250 height 54
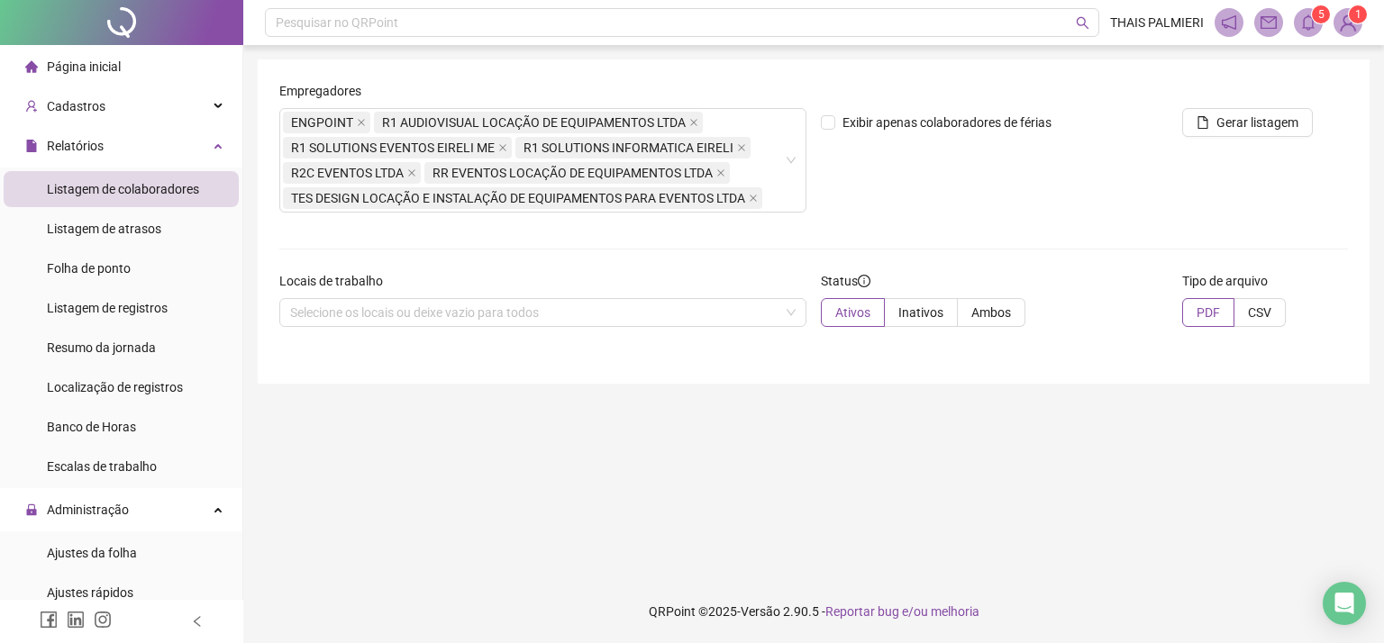
click at [1315, 24] on icon "bell" at bounding box center [1308, 22] width 16 height 16
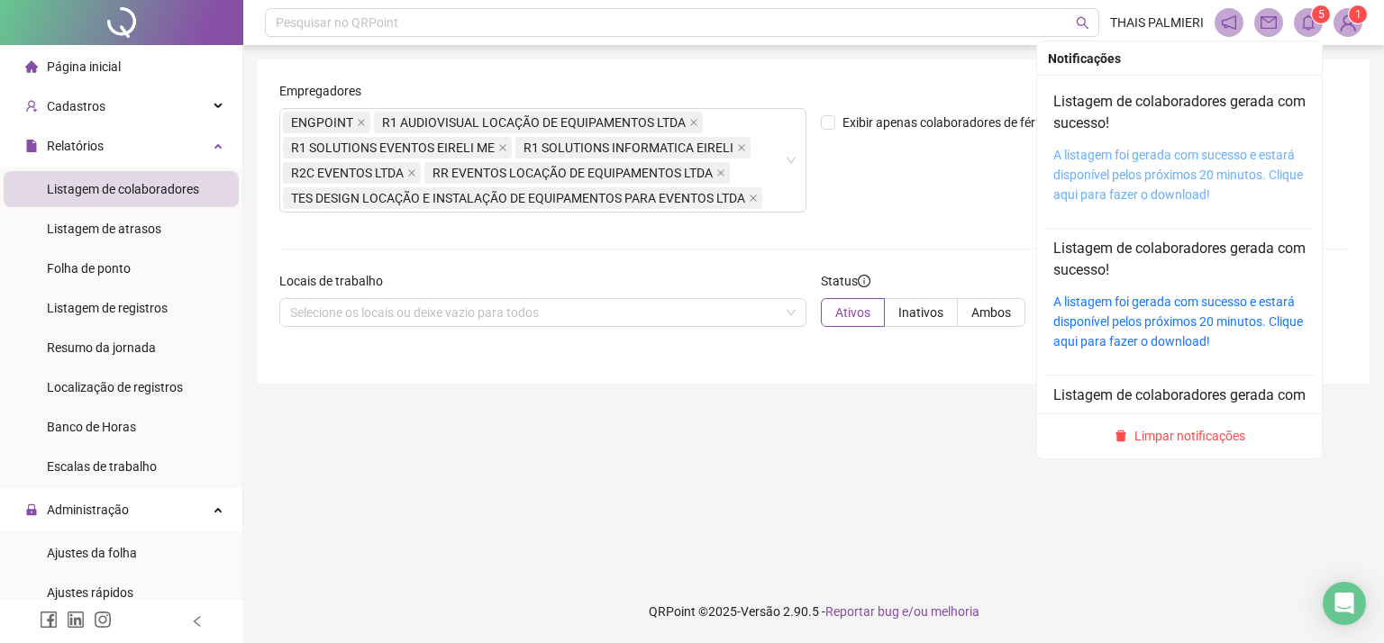
click at [1202, 174] on link "A listagem foi gerada com sucesso e estará disponível pelos próximos 20 minutos…" at bounding box center [1179, 175] width 250 height 54
